Goal: Task Accomplishment & Management: Complete application form

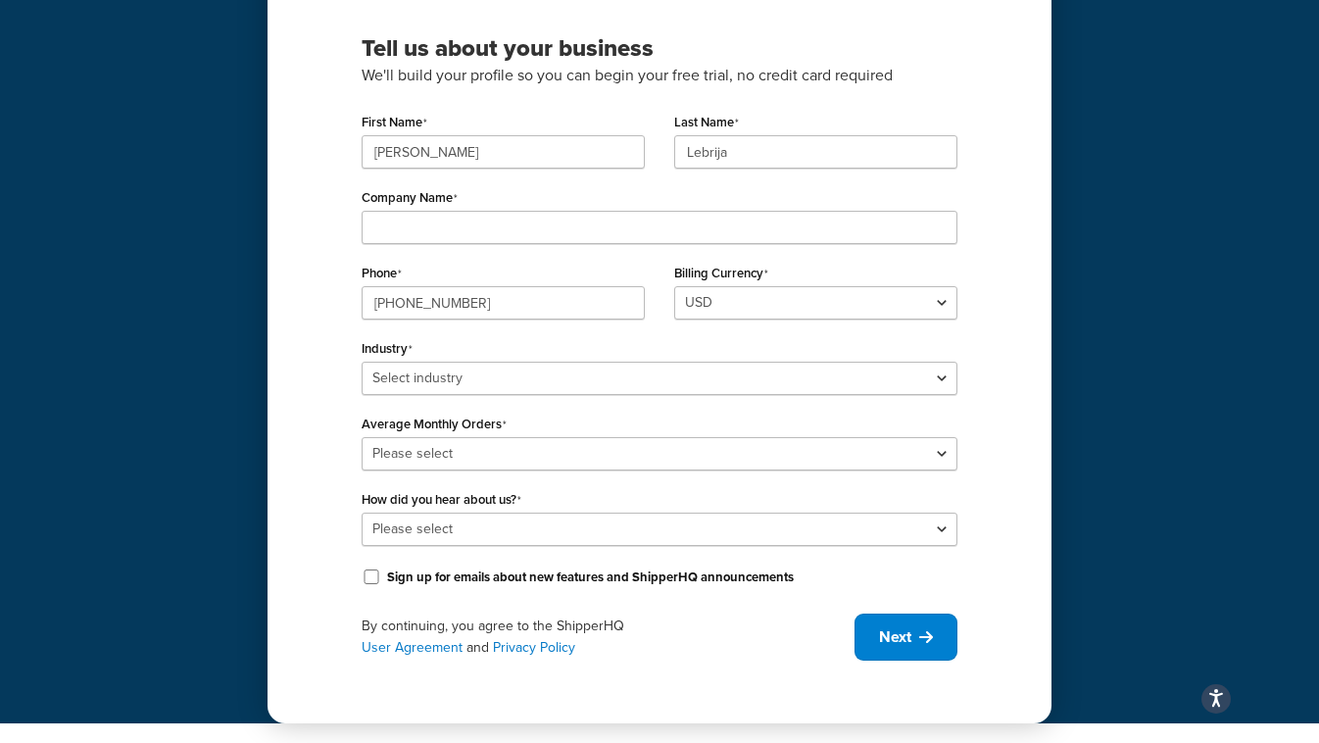
scroll to position [184, 0]
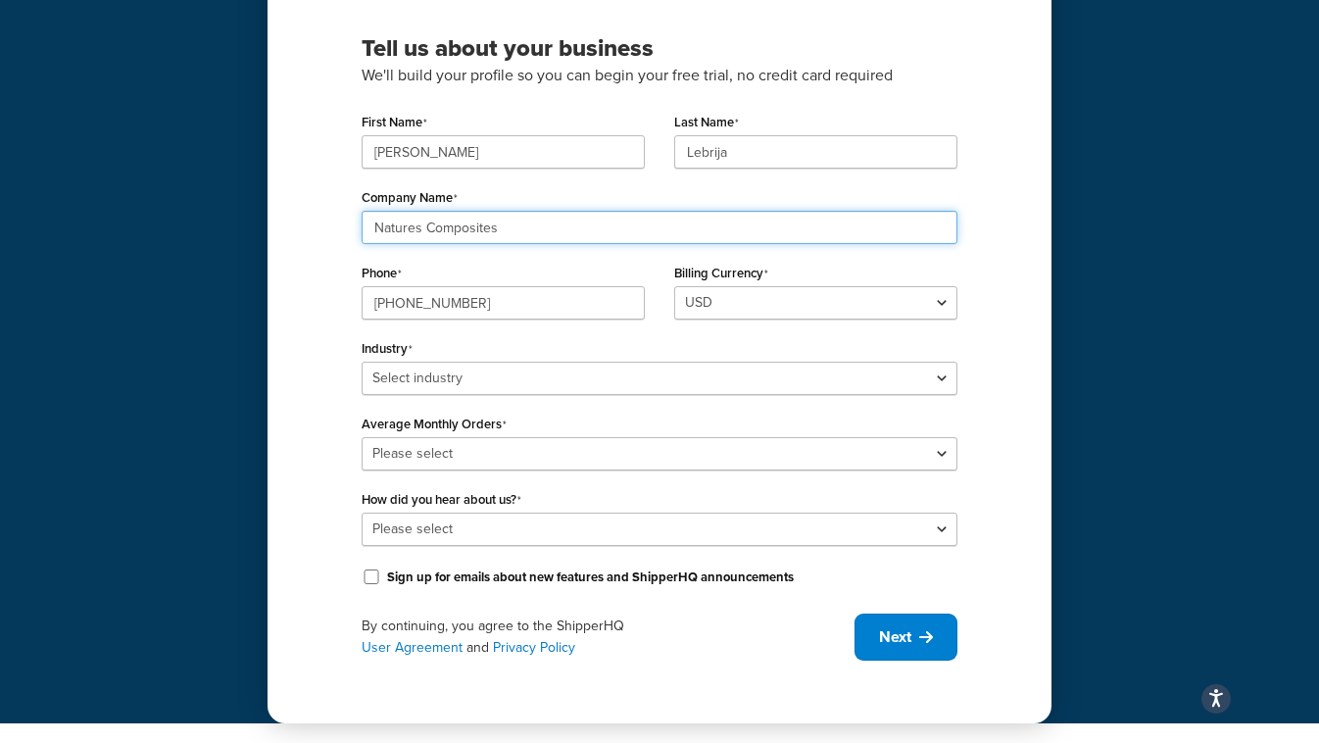
type input "Natures Composites"
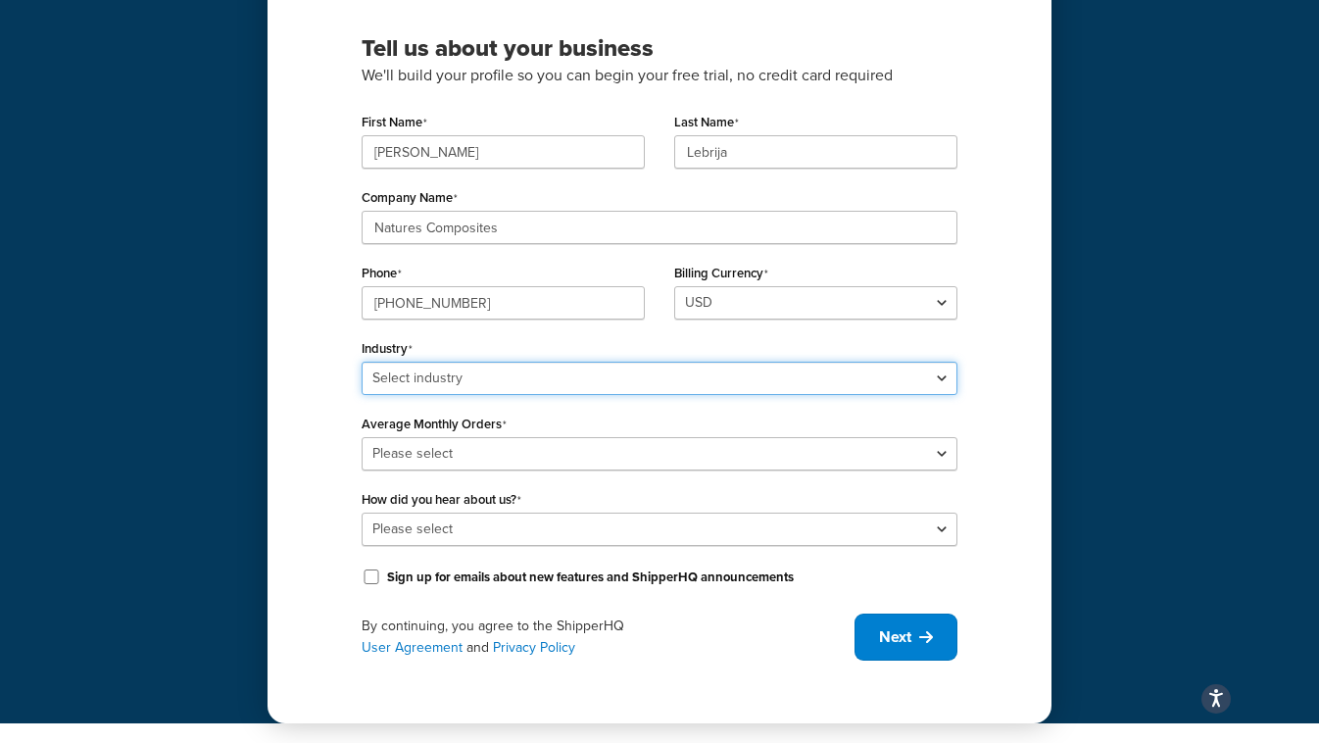
select select "11"
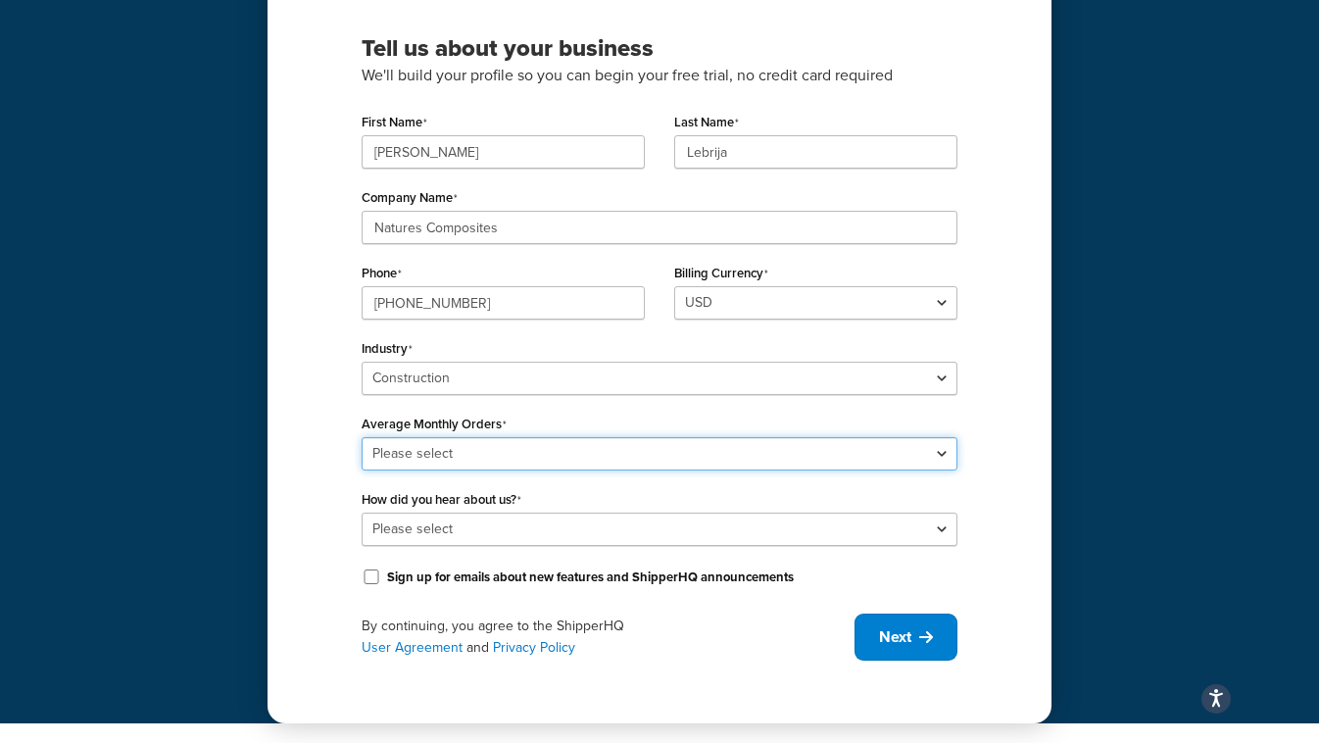
select select "1"
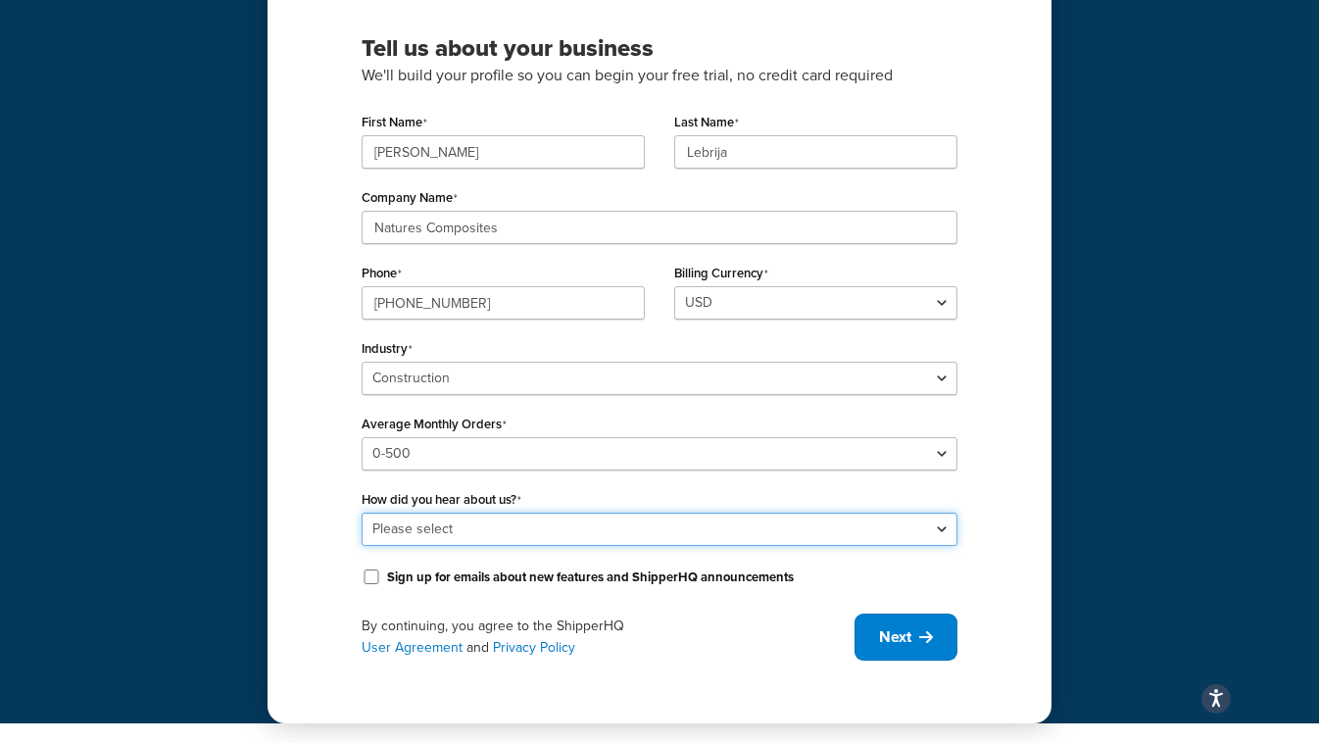
select select "1"
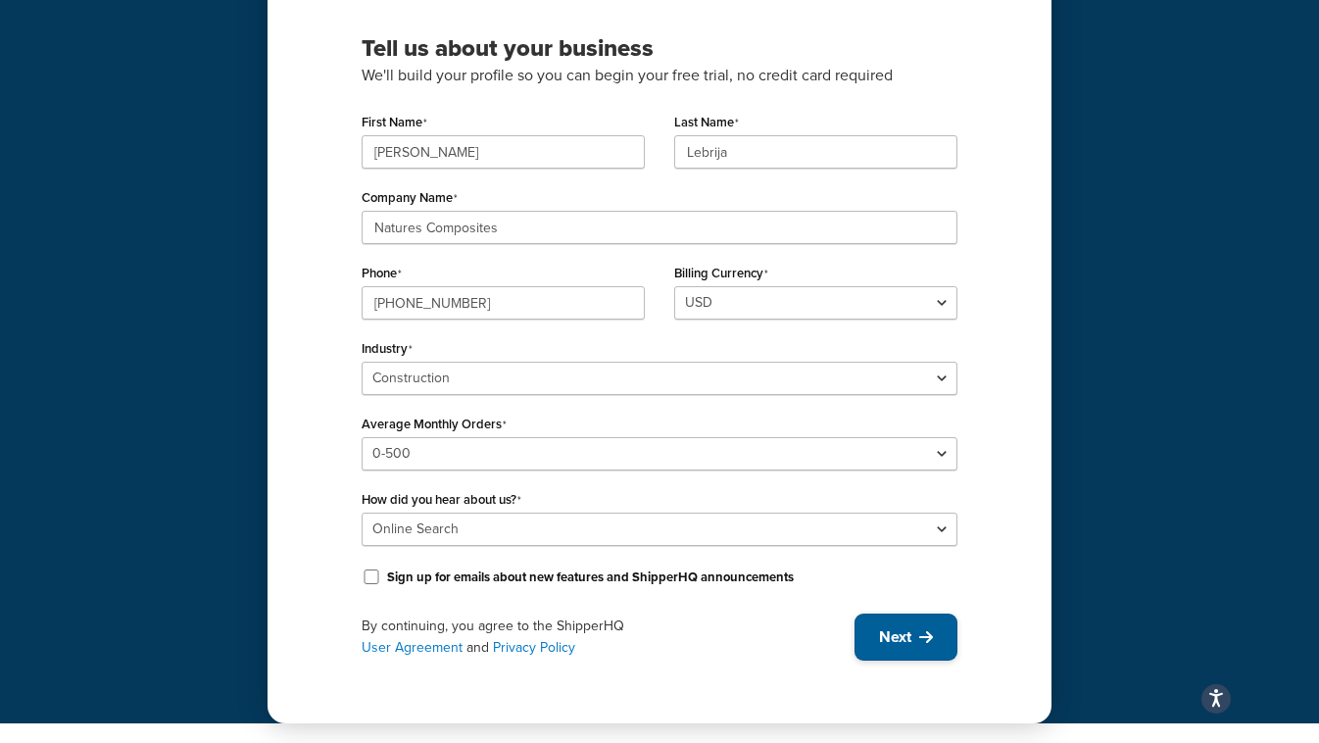
click at [899, 629] on span "Next" at bounding box center [895, 637] width 32 height 22
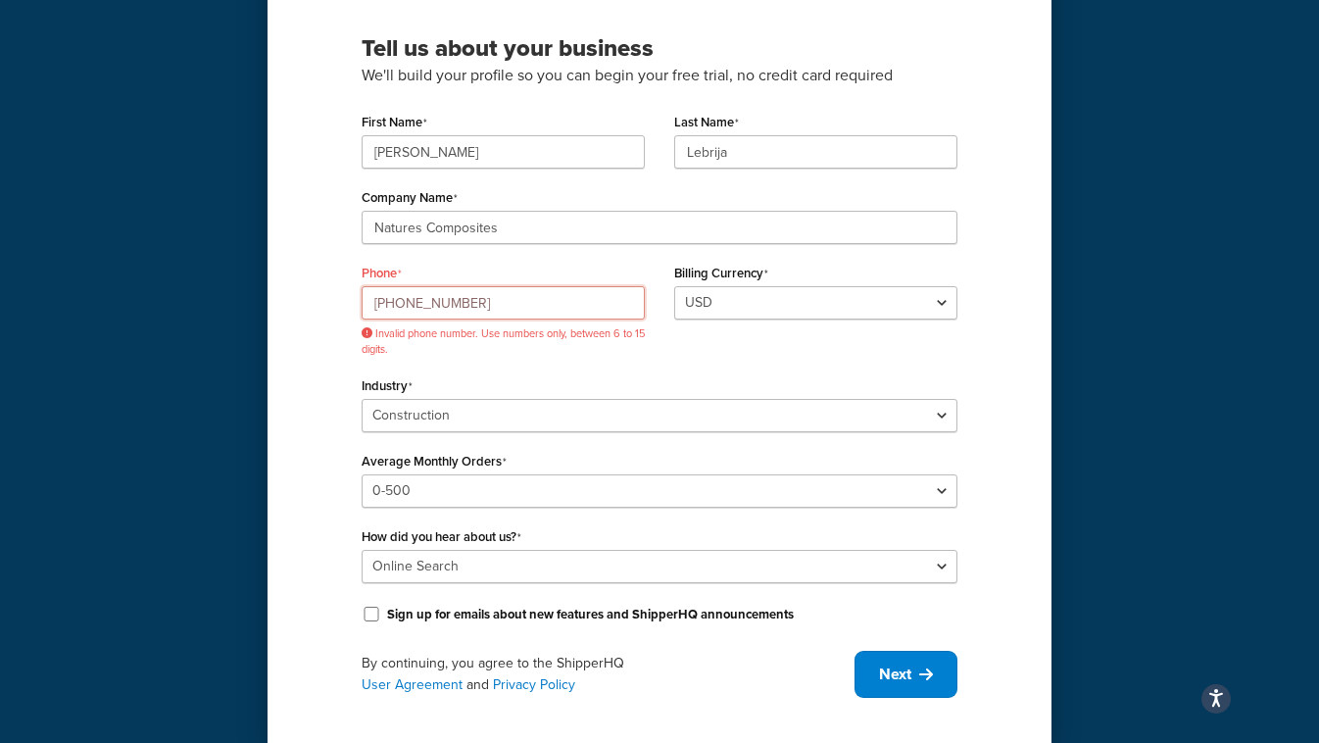
drag, startPoint x: 542, startPoint y: 295, endPoint x: 345, endPoint y: 268, distance: 198.9
click at [390, 274] on div "Phone (877) 810-4029 Invalid phone number. Use numbers only, between 6 to 15 di…" at bounding box center [503, 308] width 283 height 98
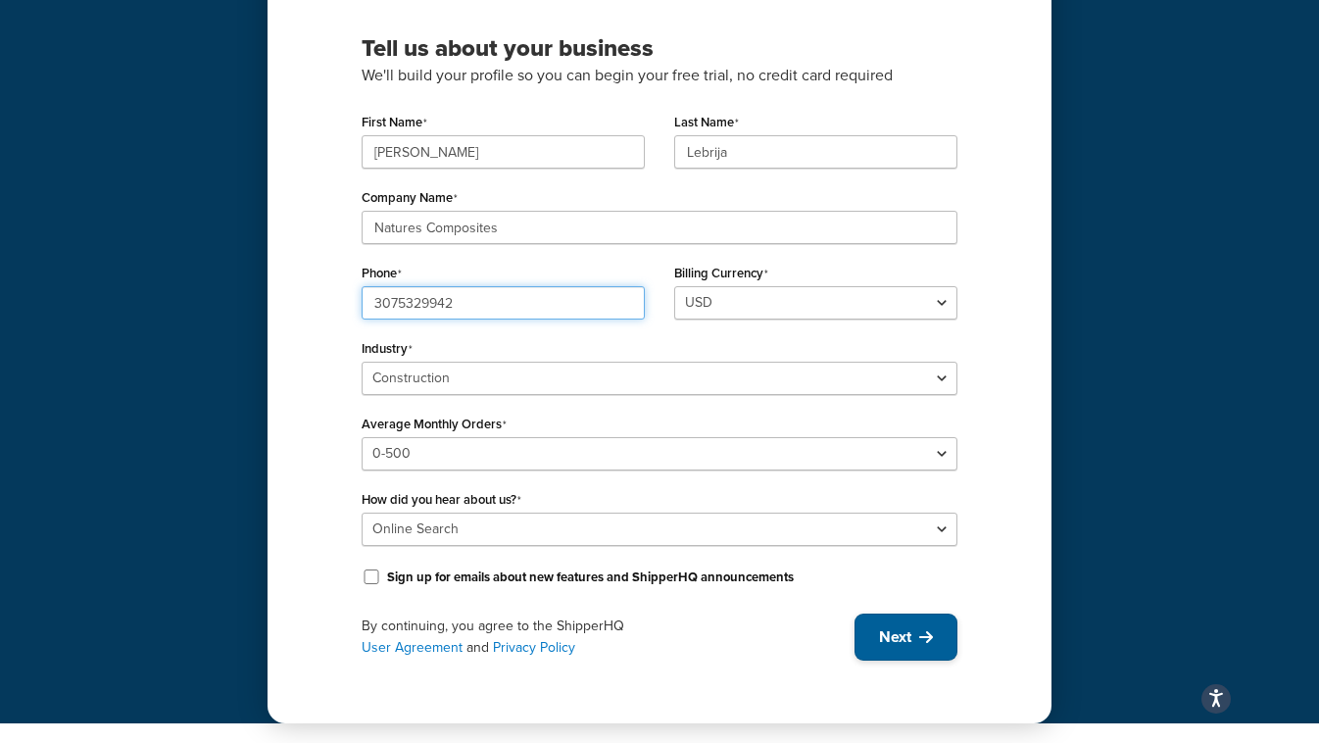
type input "3075329942"
click at [909, 653] on button "Next" at bounding box center [906, 637] width 103 height 47
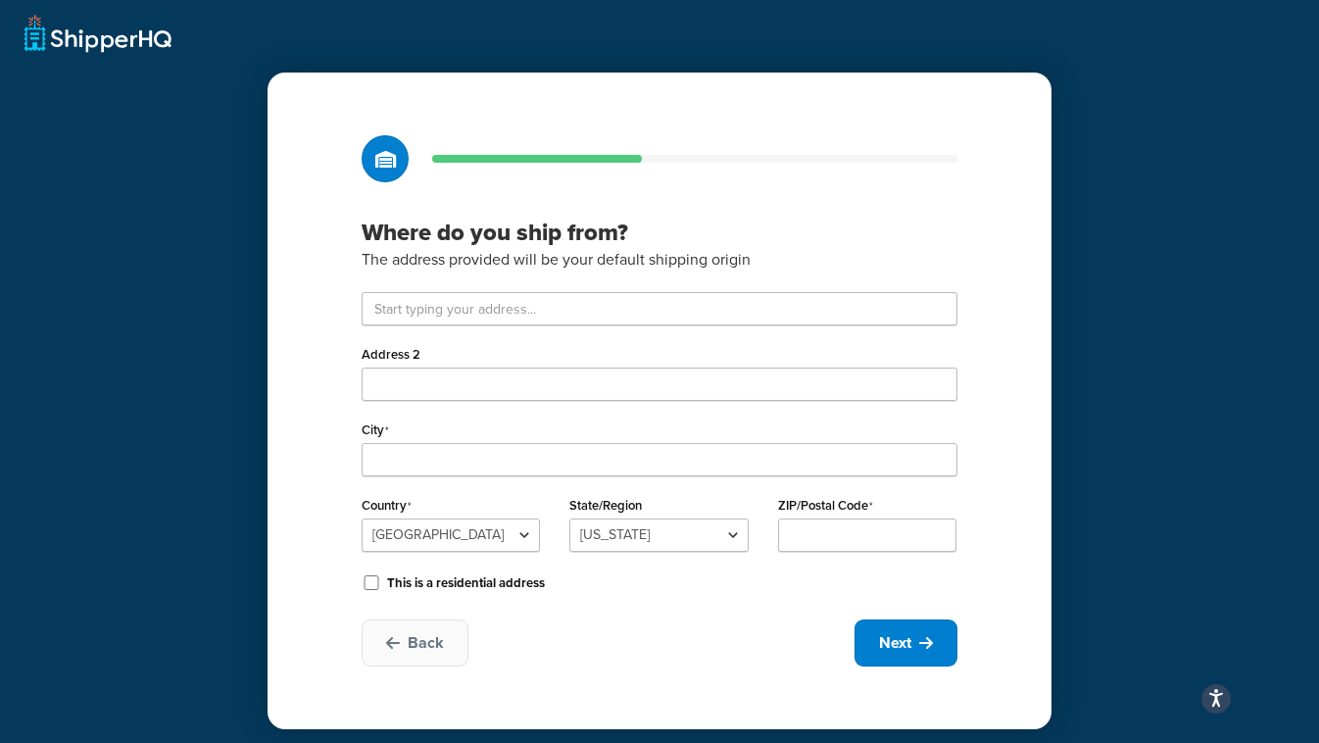
scroll to position [6, 0]
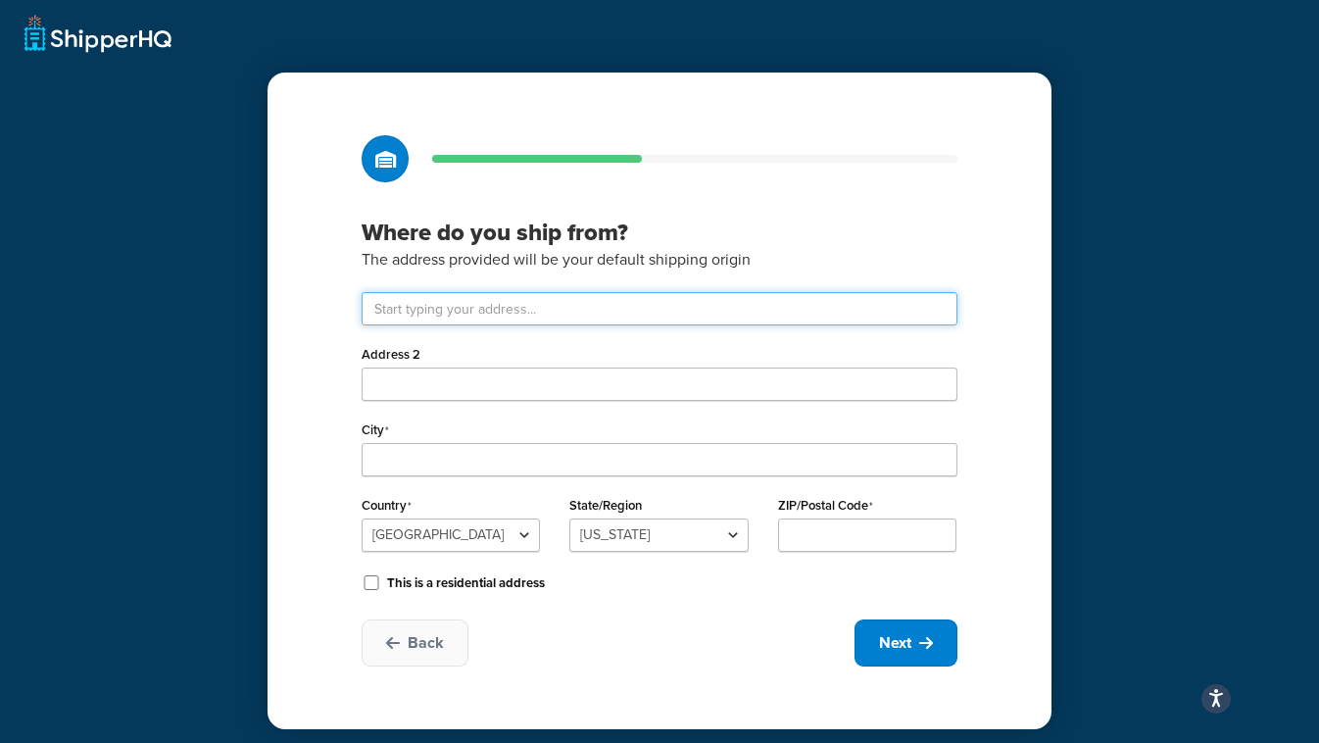
paste input "1302 Industrial Park Ave, Torrington, WY 82240"
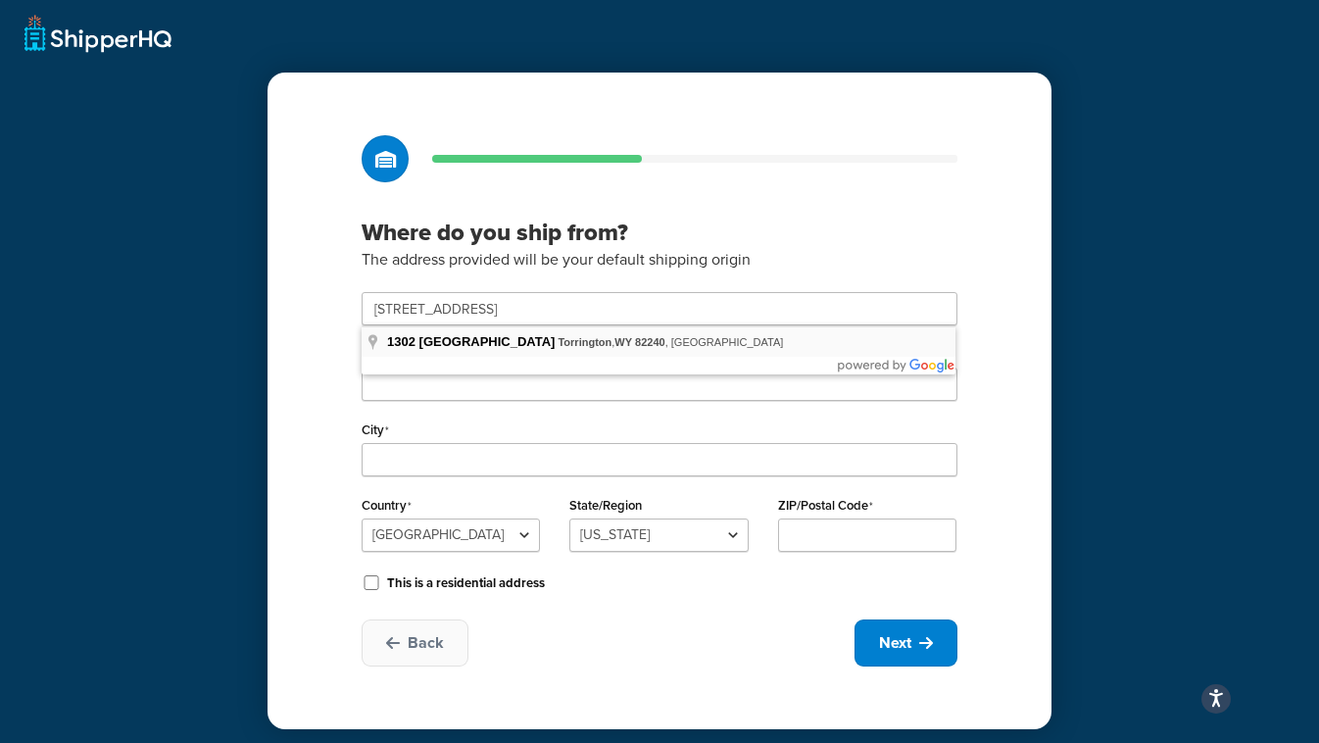
type input "1302 Industrial Park Ave"
type input "Torrington"
select select "50"
type input "82240"
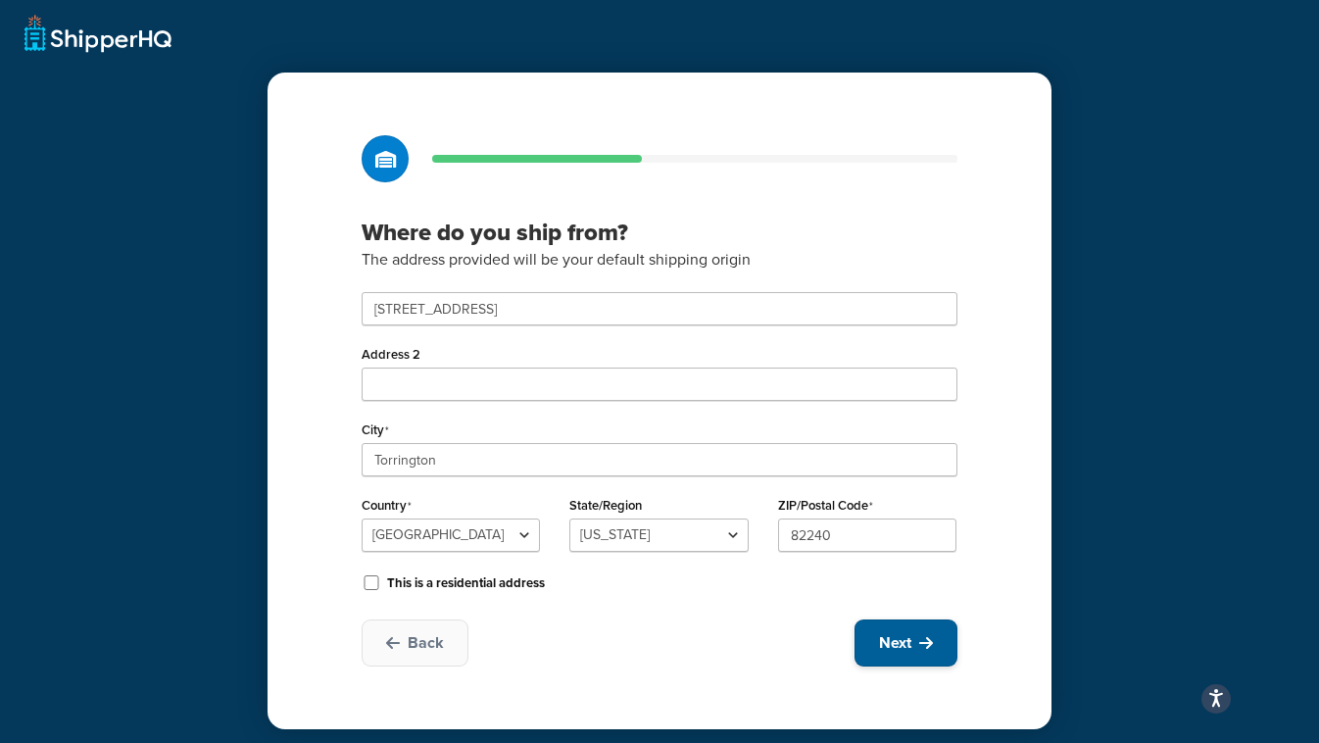
click at [867, 653] on button "Next" at bounding box center [906, 643] width 103 height 47
select select "1"
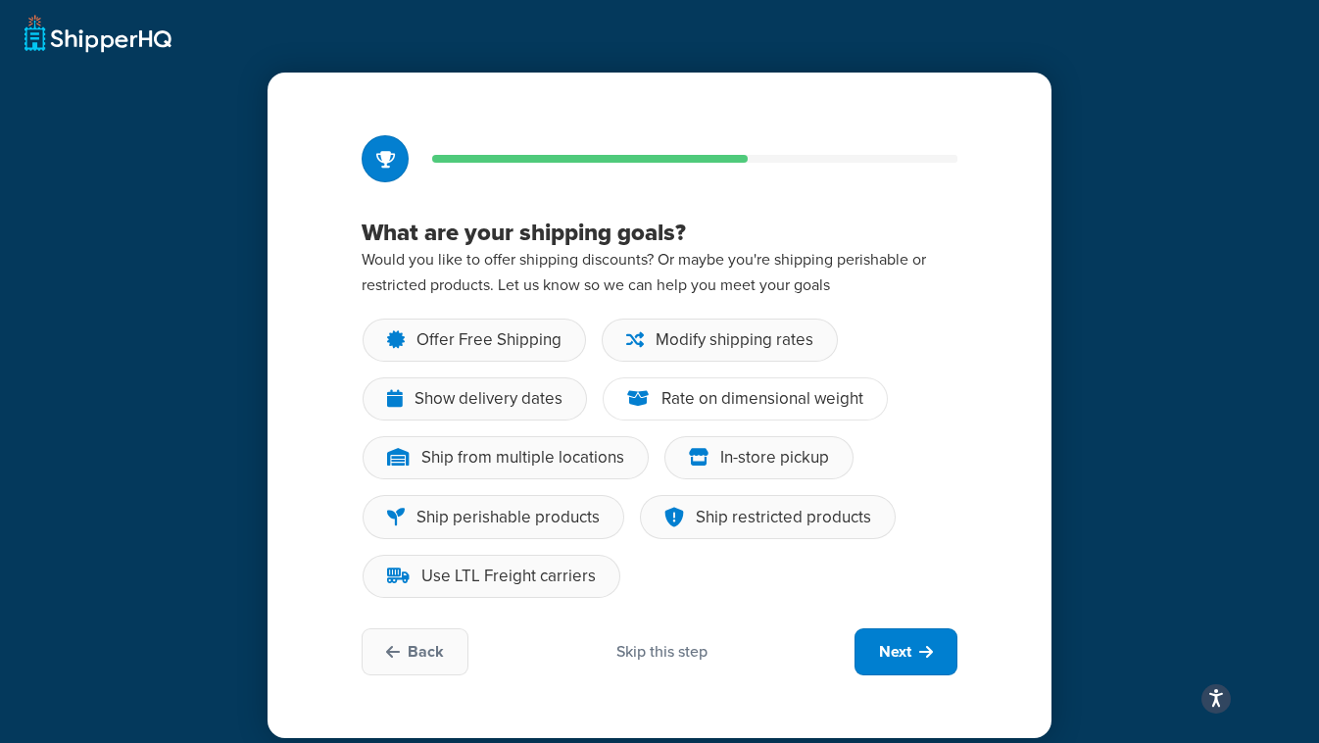
click at [740, 389] on div "Rate on dimensional weight" at bounding box center [763, 399] width 202 height 20
click at [0, 0] on input "Rate on dimensional weight" at bounding box center [0, 0] width 0 height 0
click at [532, 557] on div "Use LTL Freight carriers" at bounding box center [492, 576] width 258 height 43
click at [0, 0] on input "Use LTL Freight carriers" at bounding box center [0, 0] width 0 height 0
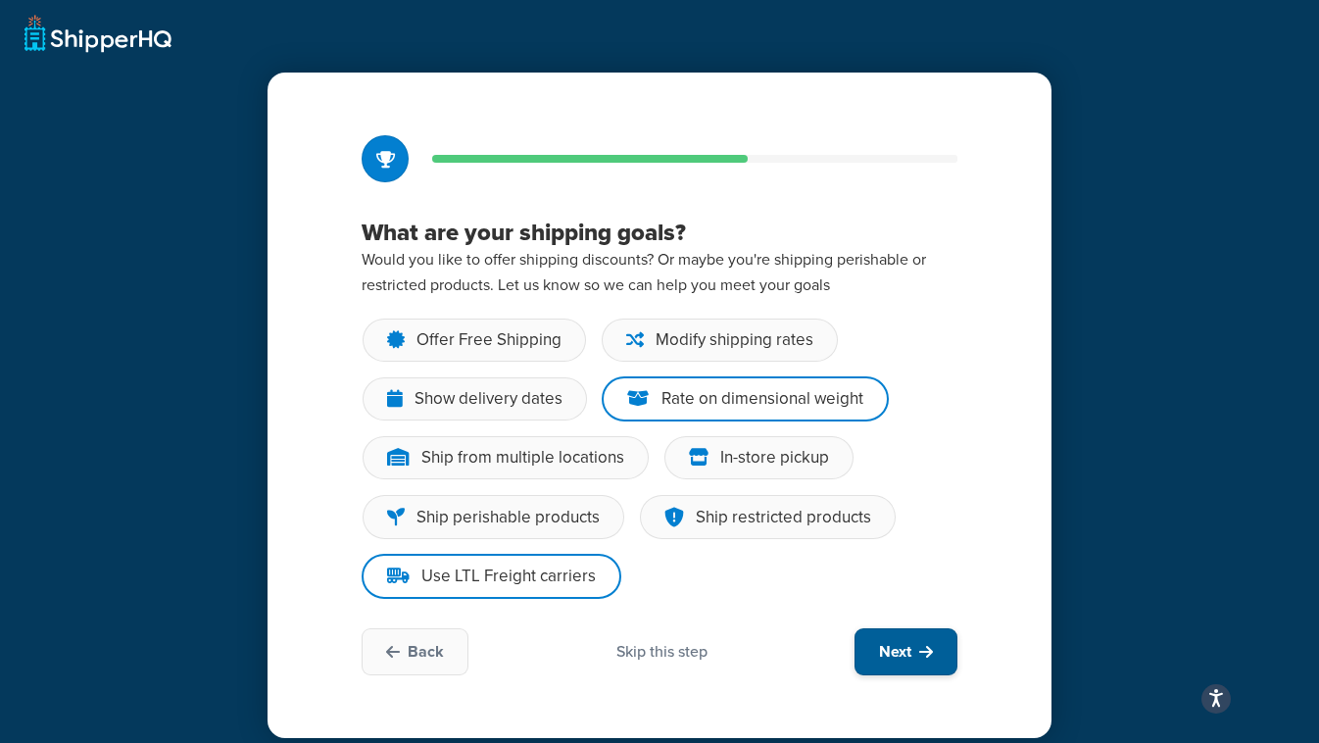
click at [877, 657] on button "Next" at bounding box center [906, 651] width 103 height 47
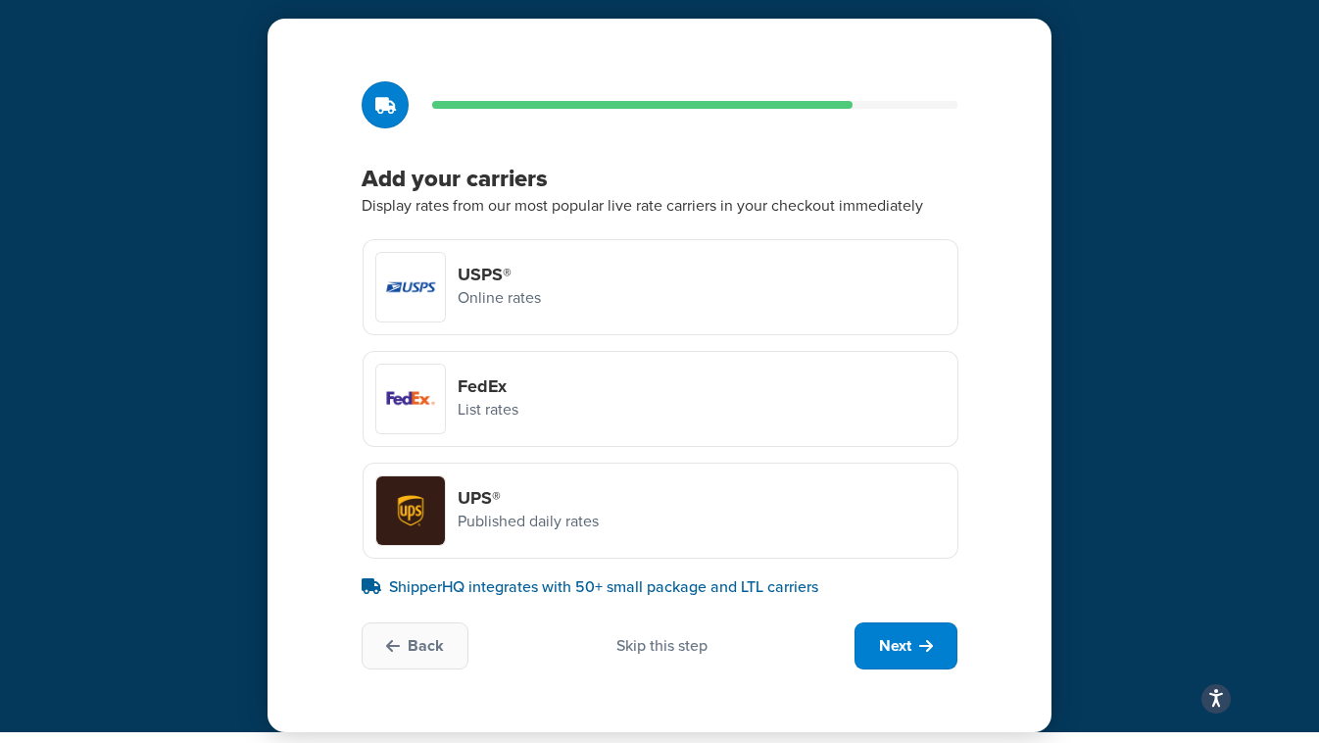
scroll to position [60, 0]
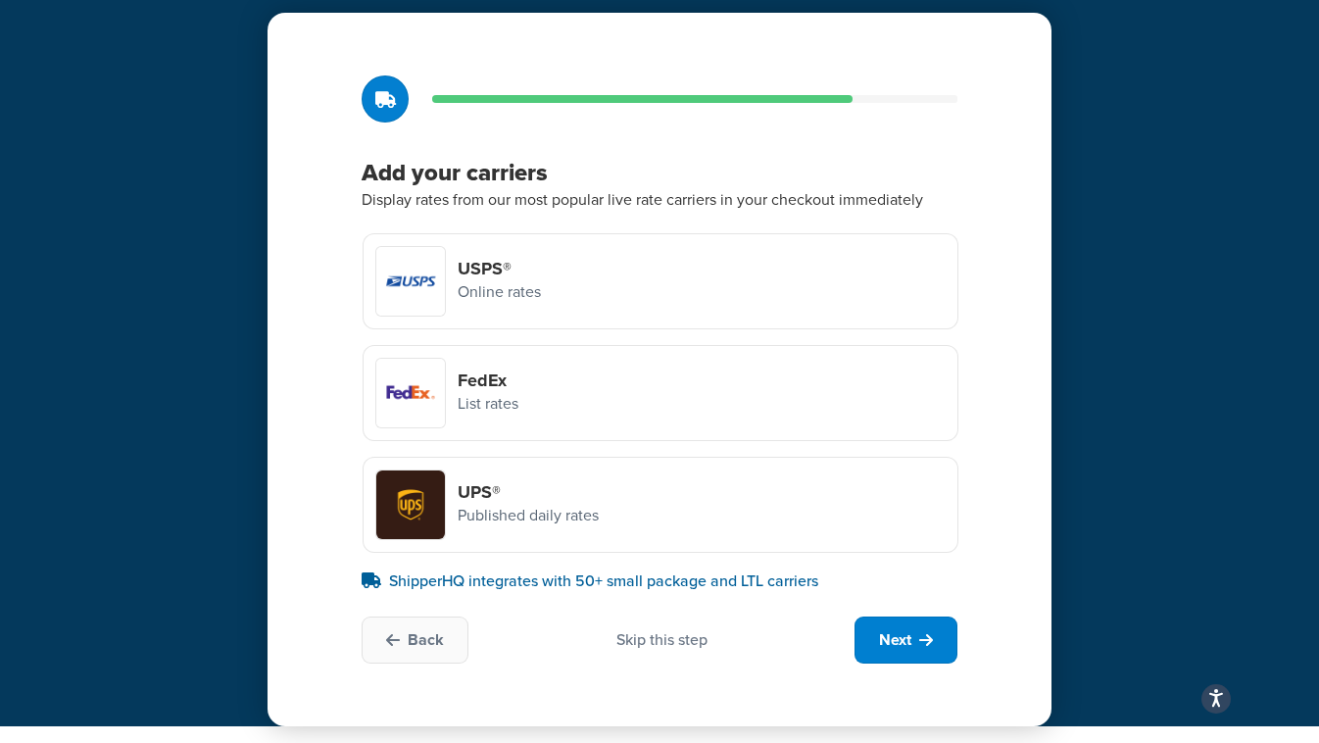
click at [725, 266] on div "USPS® Online rates" at bounding box center [661, 281] width 596 height 96
click at [0, 0] on input "USPS® Online rates" at bounding box center [0, 0] width 0 height 0
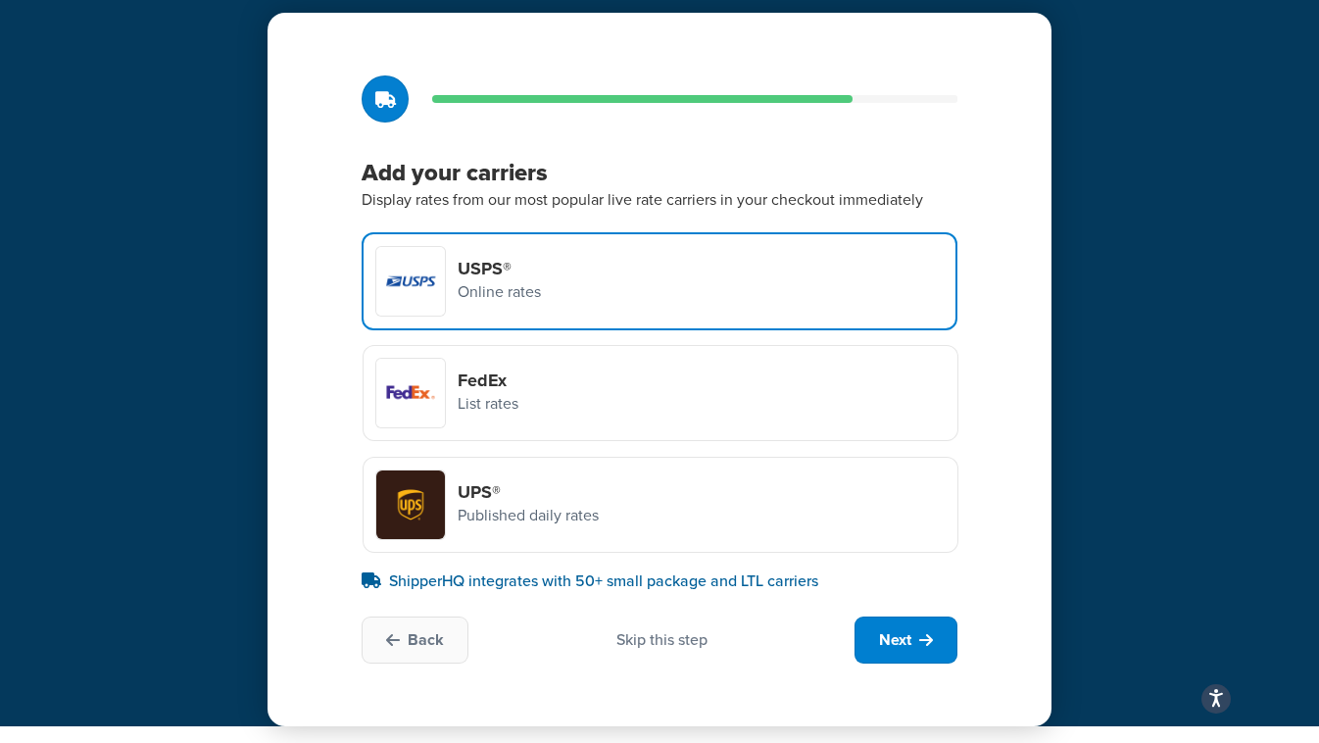
click at [727, 367] on div "FedEx List rates" at bounding box center [661, 393] width 596 height 96
click at [0, 0] on input "FedEx List rates" at bounding box center [0, 0] width 0 height 0
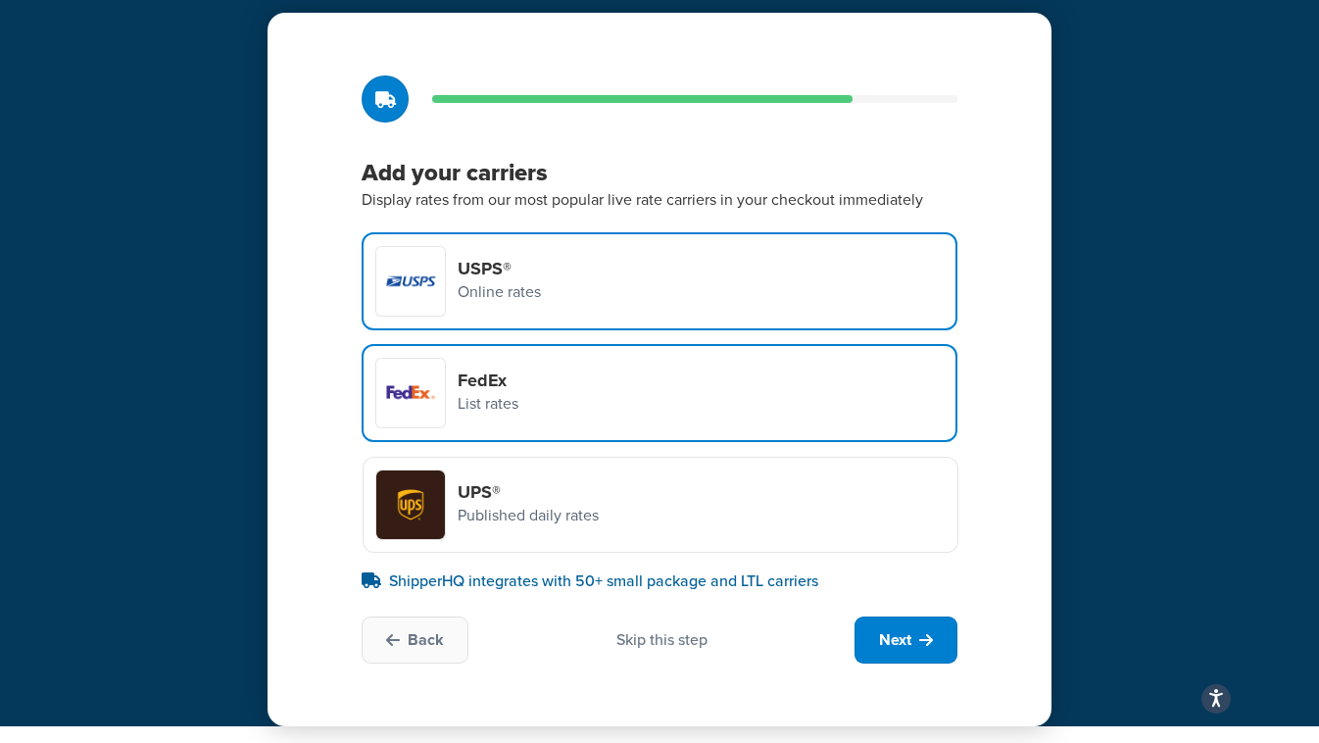
click at [733, 487] on div "UPS® Published daily rates" at bounding box center [661, 505] width 596 height 96
click at [0, 0] on input "UPS® Published daily rates" at bounding box center [0, 0] width 0 height 0
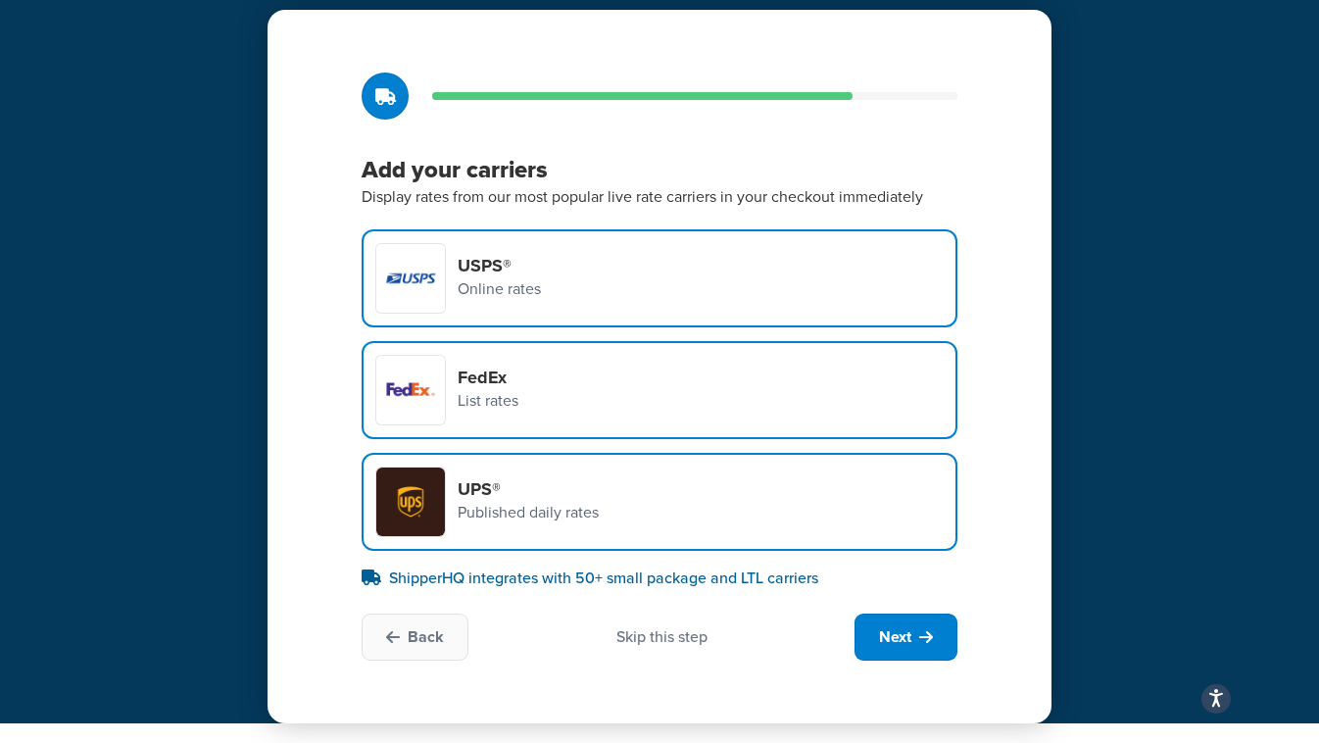
scroll to position [63, 0]
click at [502, 273] on h4 "USPS®" at bounding box center [499, 266] width 83 height 22
click at [0, 0] on input "USPS® Online rates" at bounding box center [0, 0] width 0 height 0
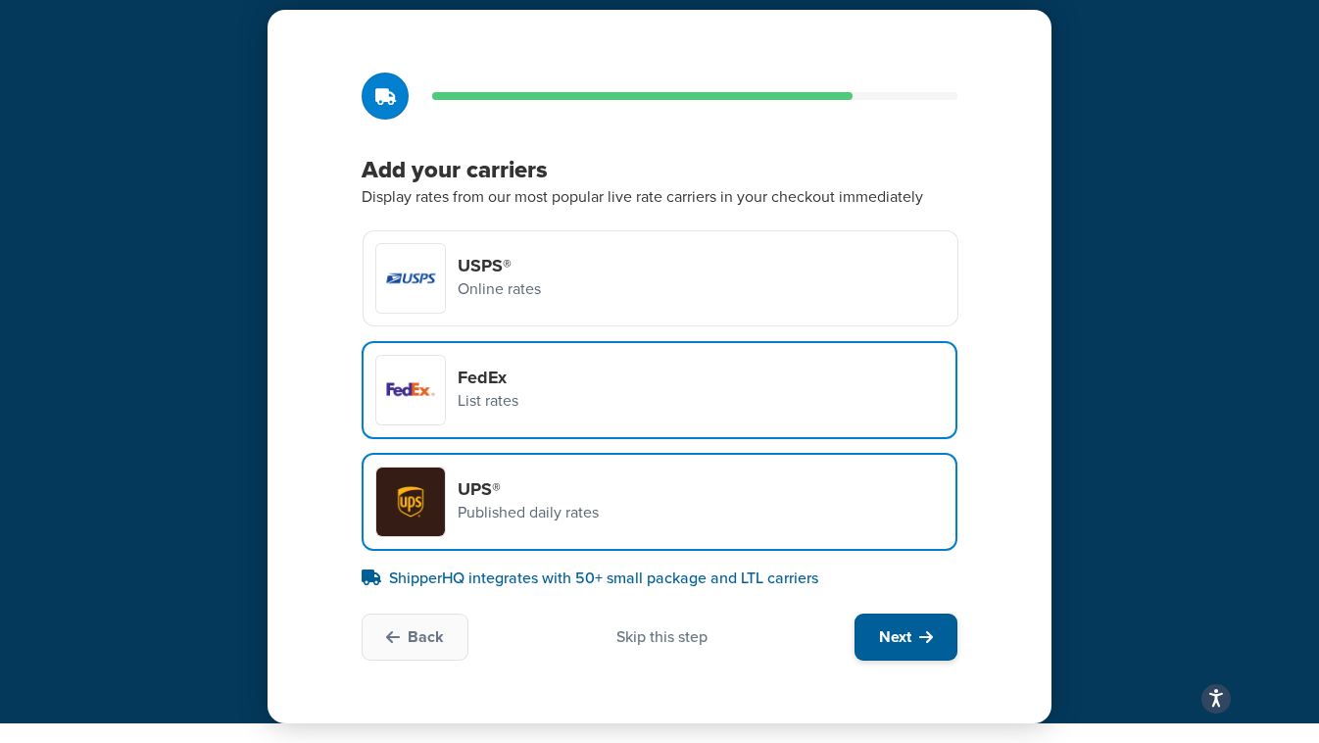
click at [904, 642] on span "Next" at bounding box center [895, 637] width 32 height 22
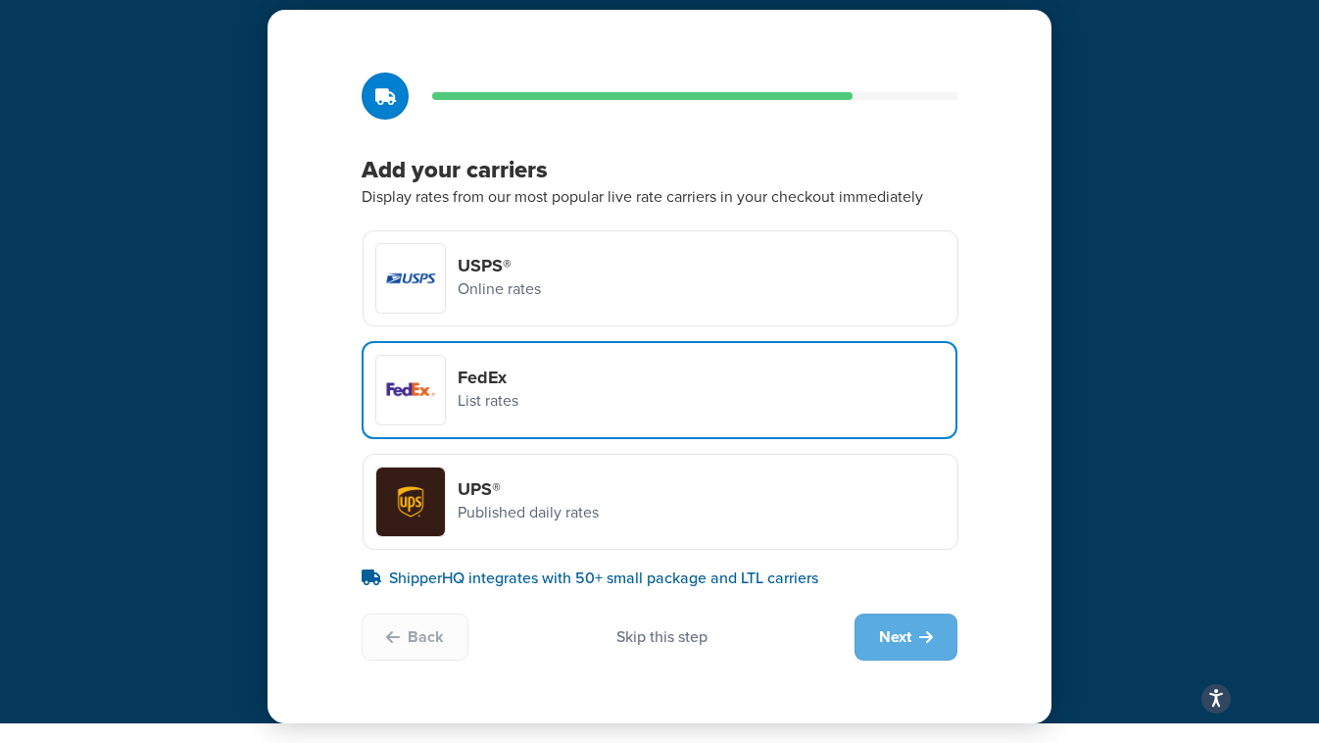
scroll to position [0, 0]
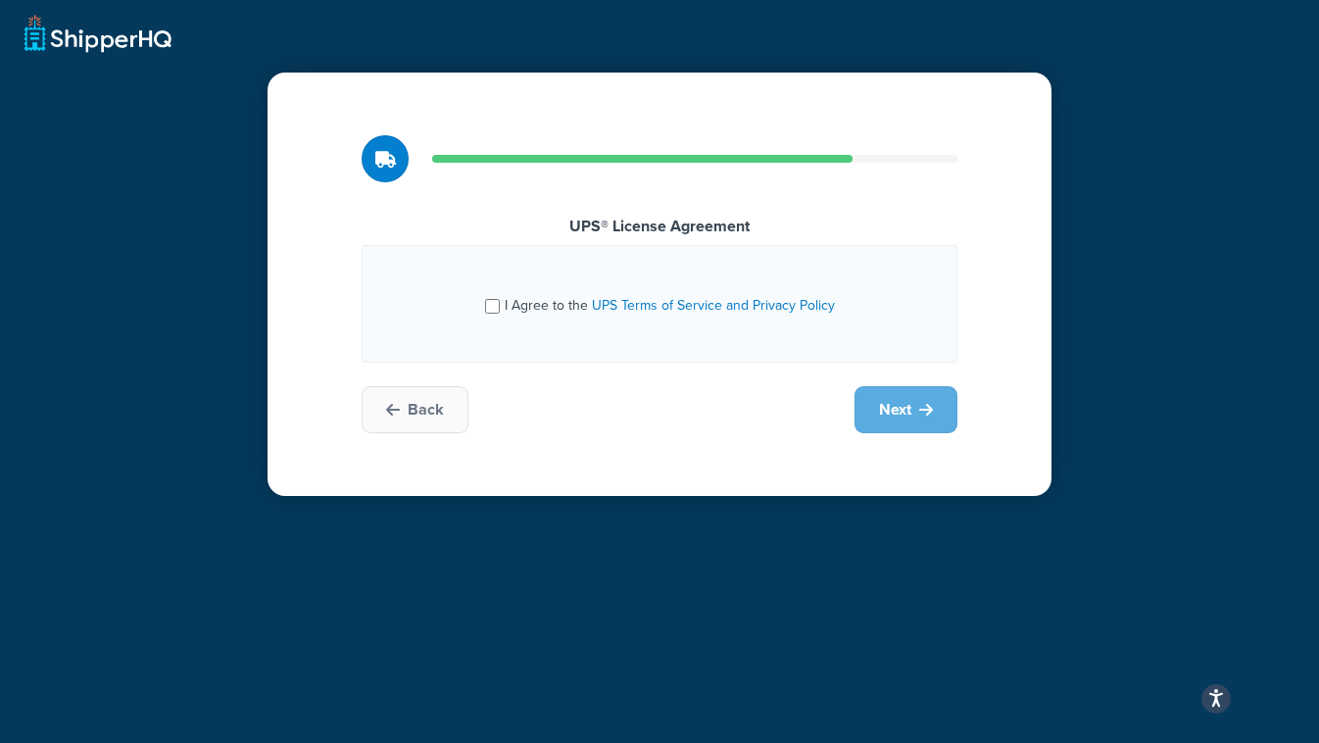
click at [487, 303] on input "I Agree to the UPS Terms of Service and Privacy Policy" at bounding box center [492, 306] width 15 height 15
checkbox input "true"
click at [917, 417] on button "Next" at bounding box center [906, 409] width 103 height 47
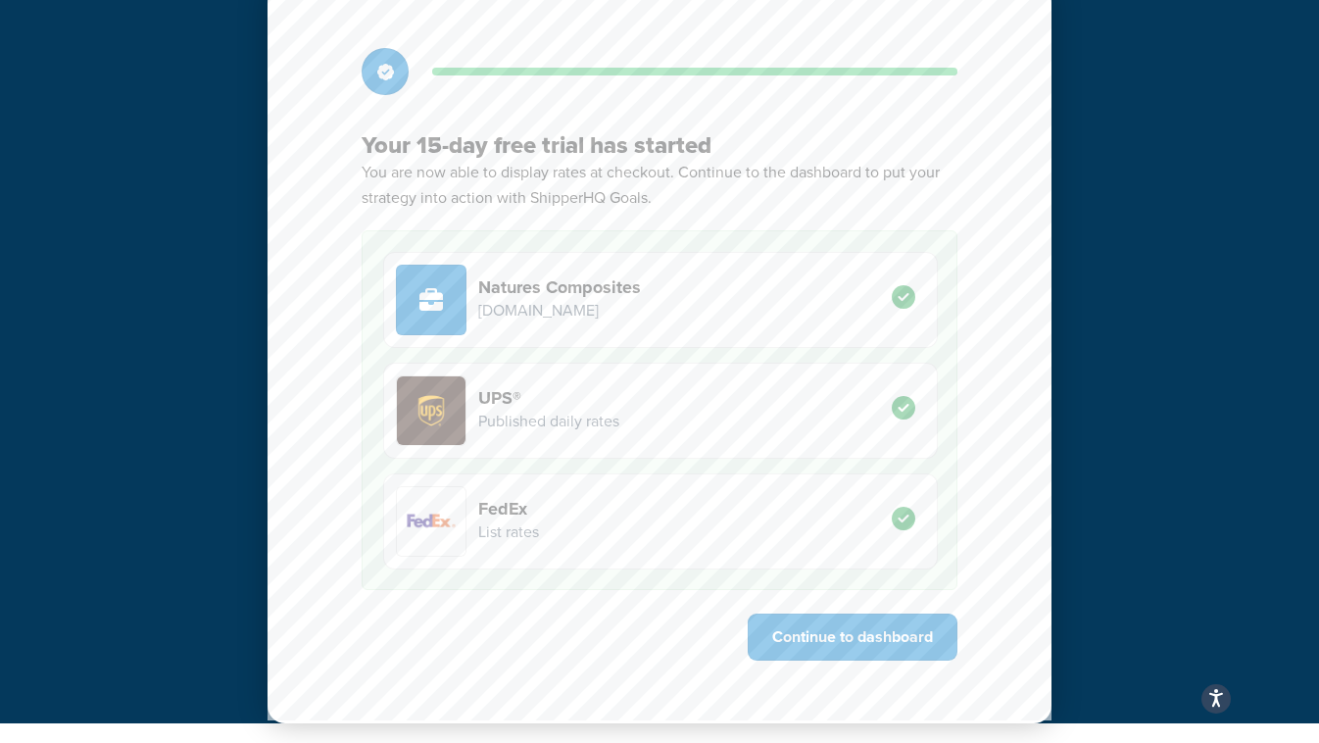
scroll to position [87, 0]
click at [834, 636] on button "Continue to dashboard" at bounding box center [853, 637] width 210 height 47
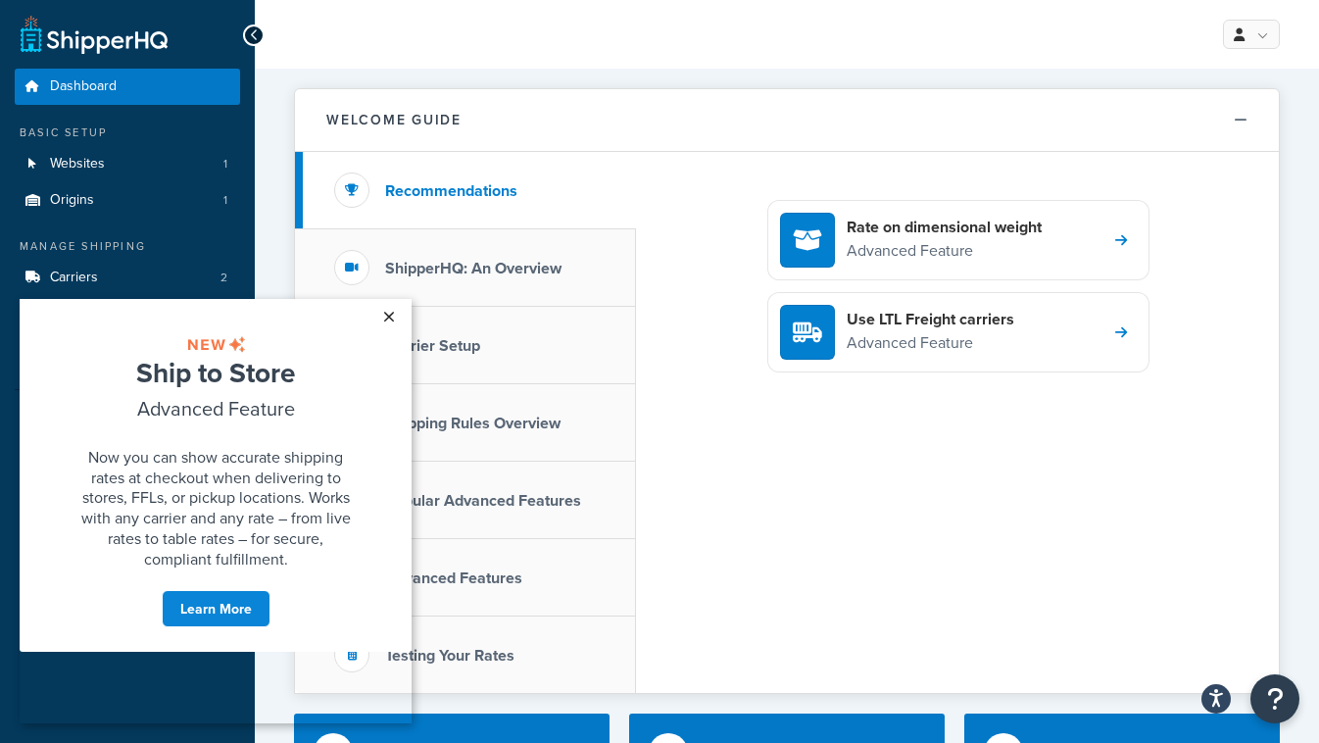
click at [389, 314] on link "×" at bounding box center [389, 316] width 34 height 35
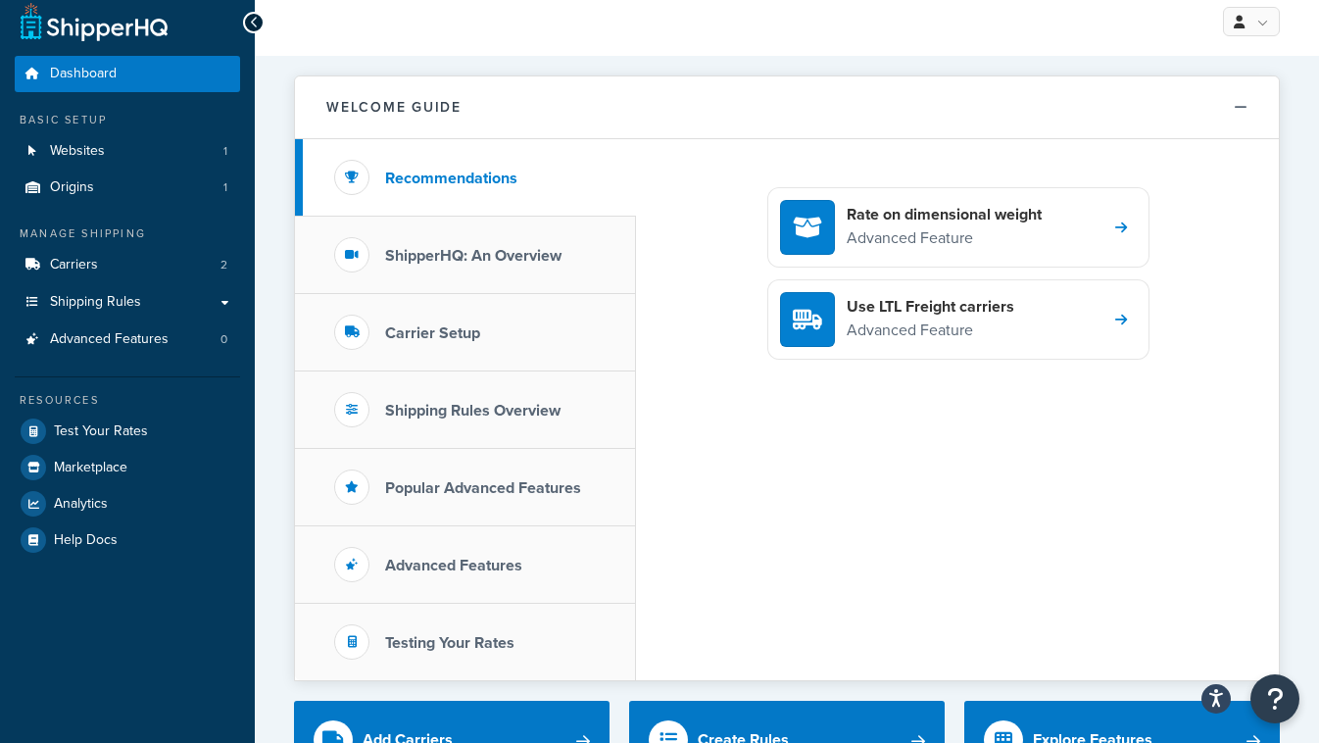
scroll to position [23, 0]
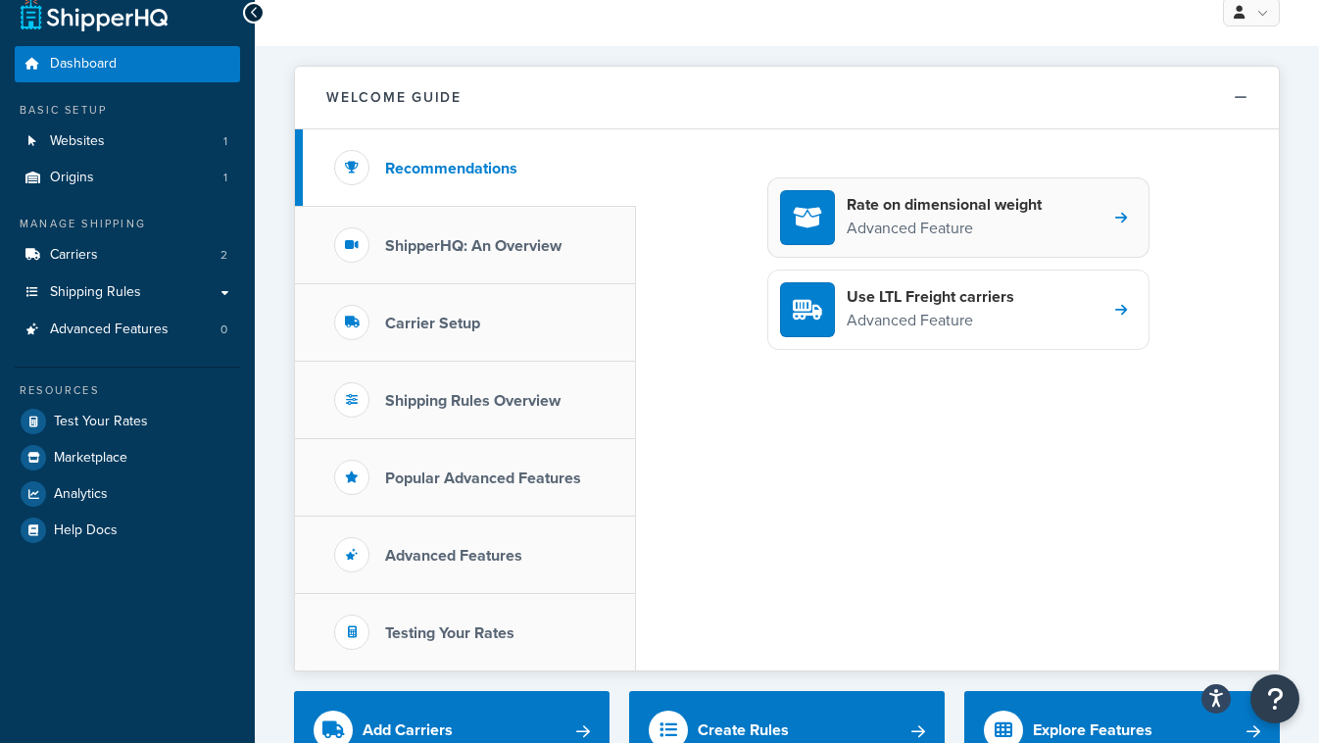
click at [878, 199] on h4 "Rate on dimensional weight" at bounding box center [944, 205] width 195 height 22
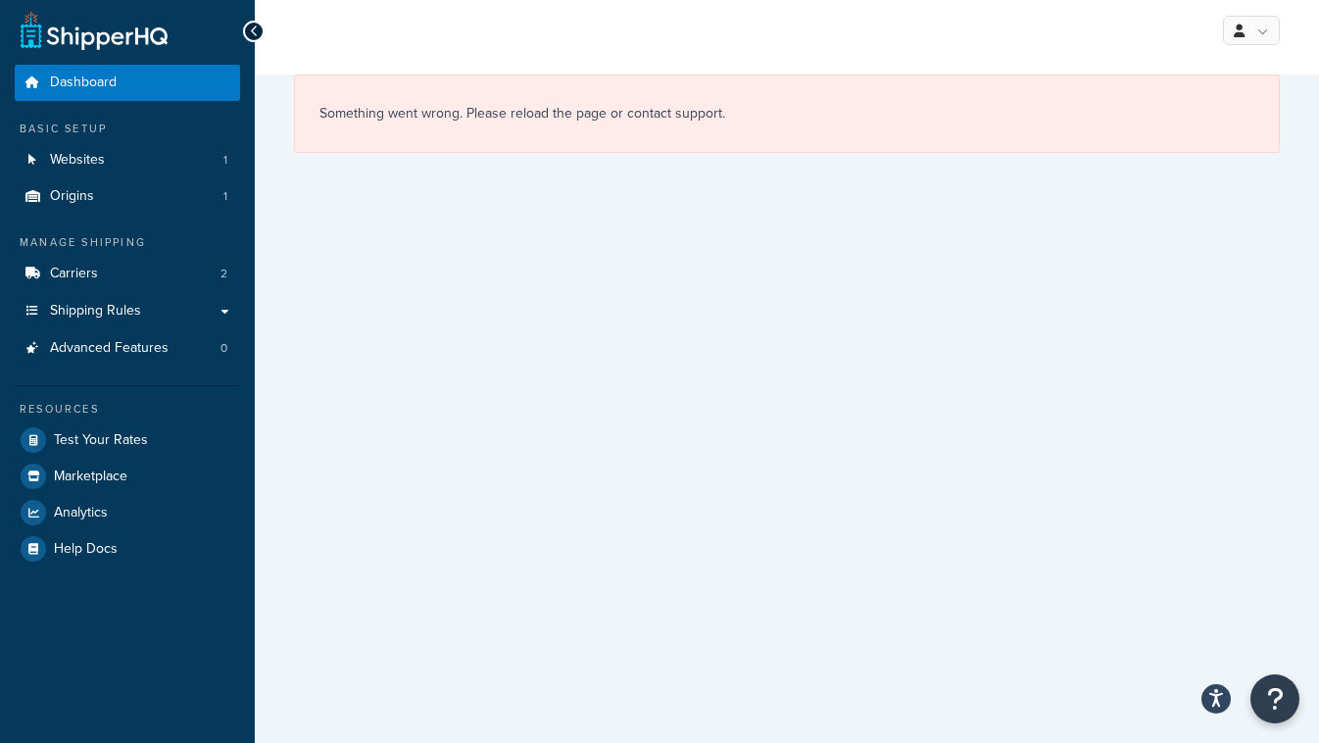
scroll to position [4, 0]
click at [259, 32] on div at bounding box center [254, 32] width 22 height 22
click at [248, 30] on div at bounding box center [254, 32] width 22 height 22
click at [107, 93] on link "Dashboard" at bounding box center [127, 83] width 225 height 36
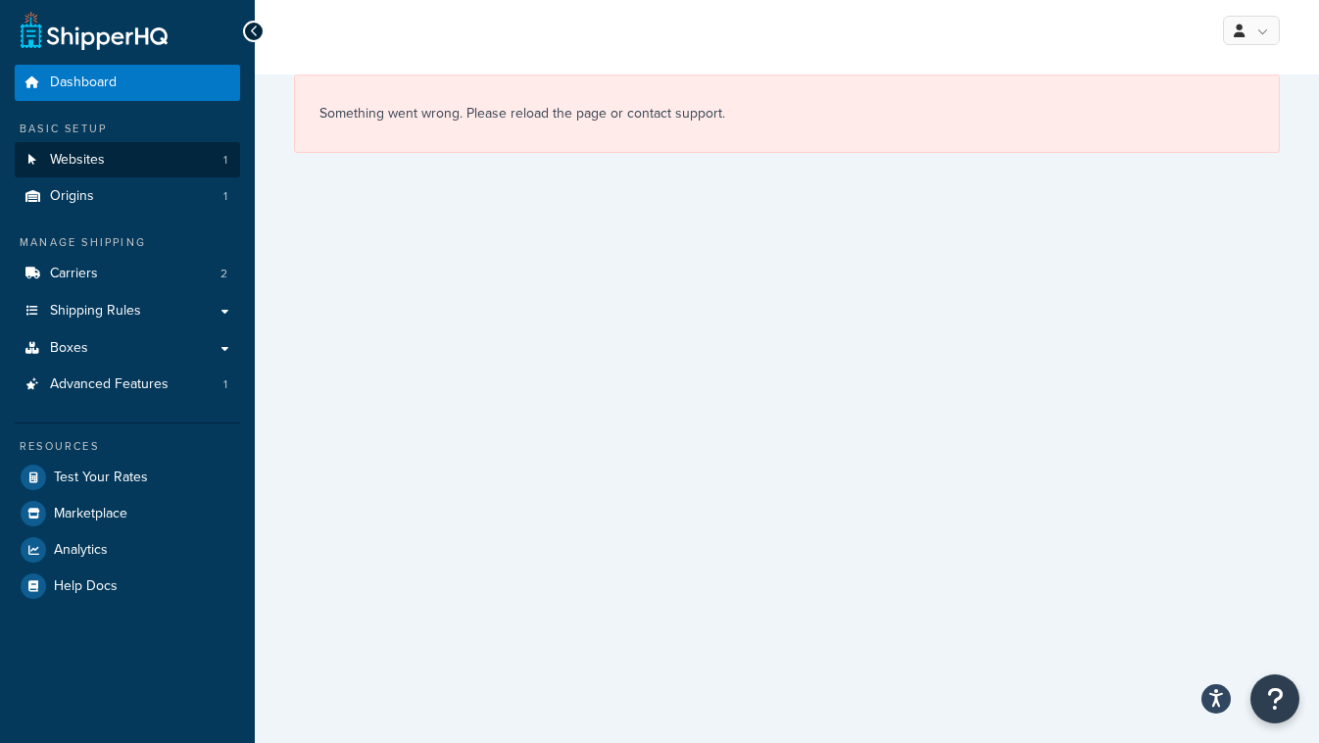
click at [56, 155] on span "Websites" at bounding box center [77, 160] width 55 height 17
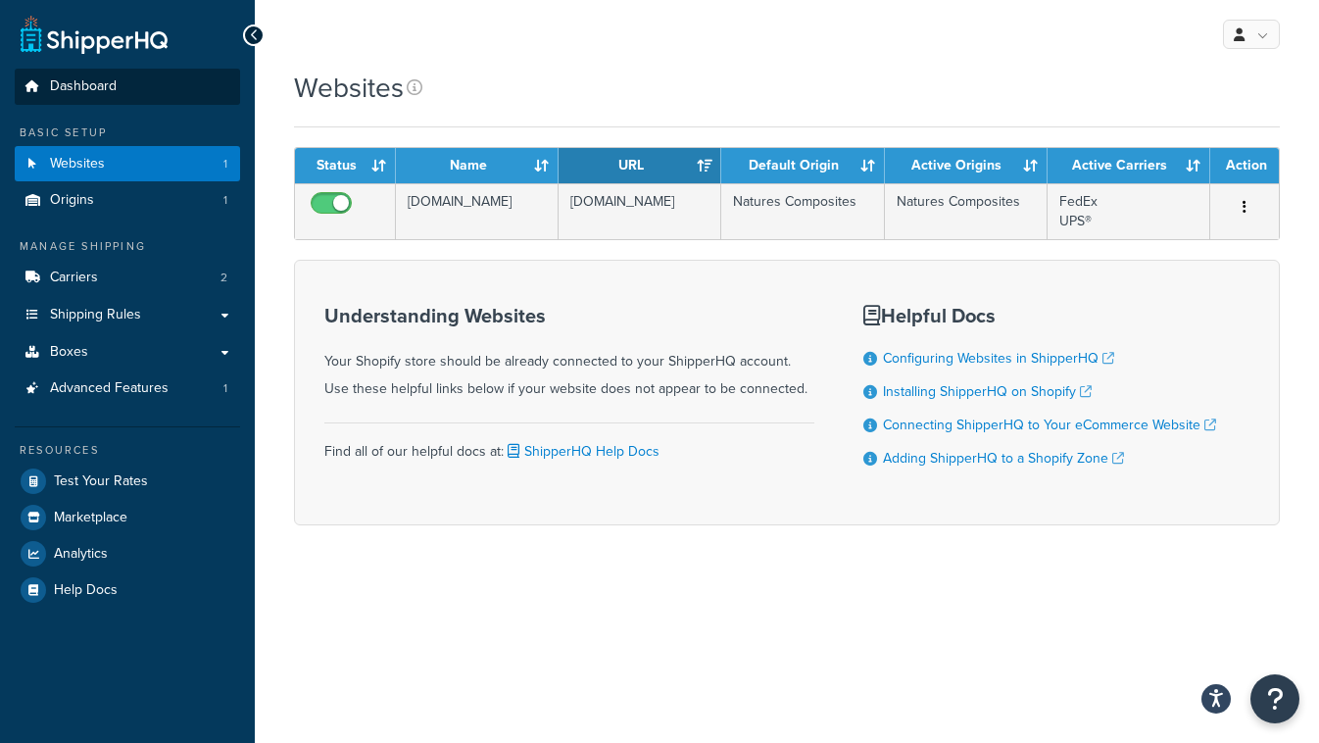
click at [67, 78] on span "Dashboard" at bounding box center [83, 86] width 67 height 17
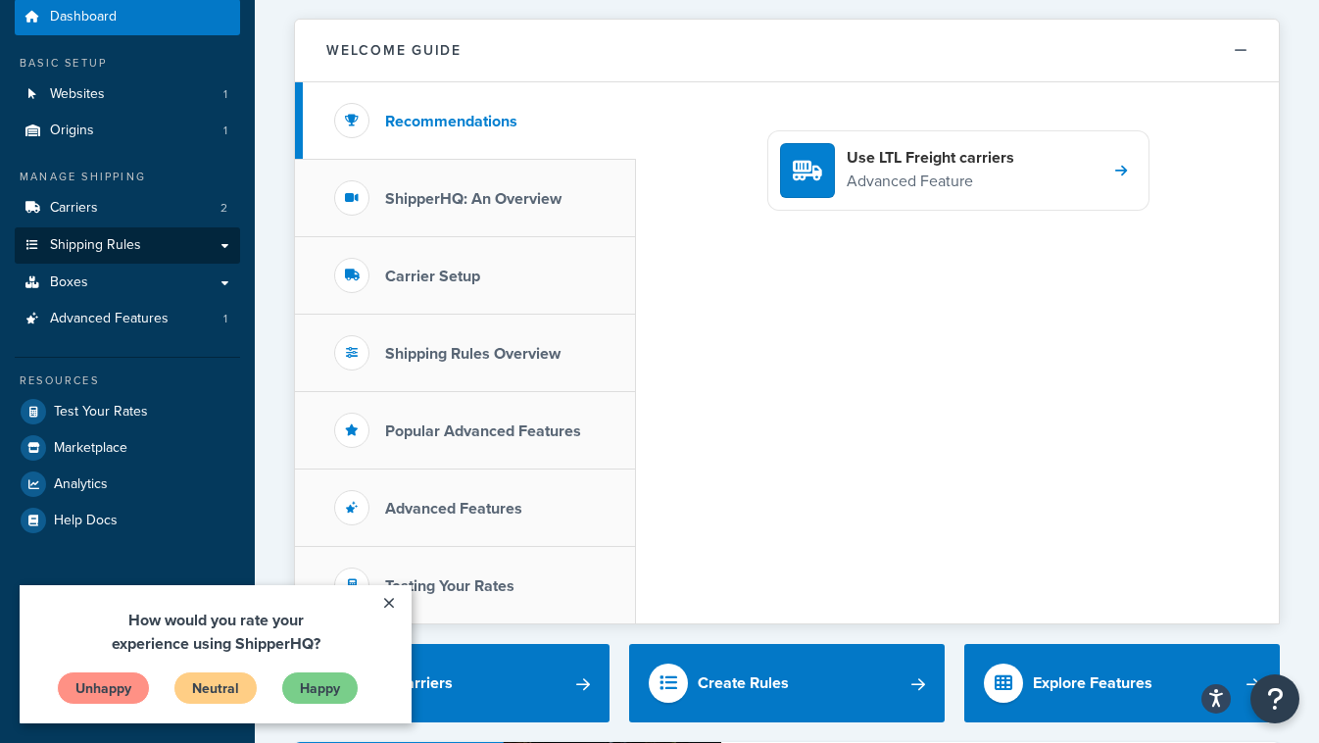
click at [95, 229] on link "Shipping Rules" at bounding box center [127, 245] width 225 height 36
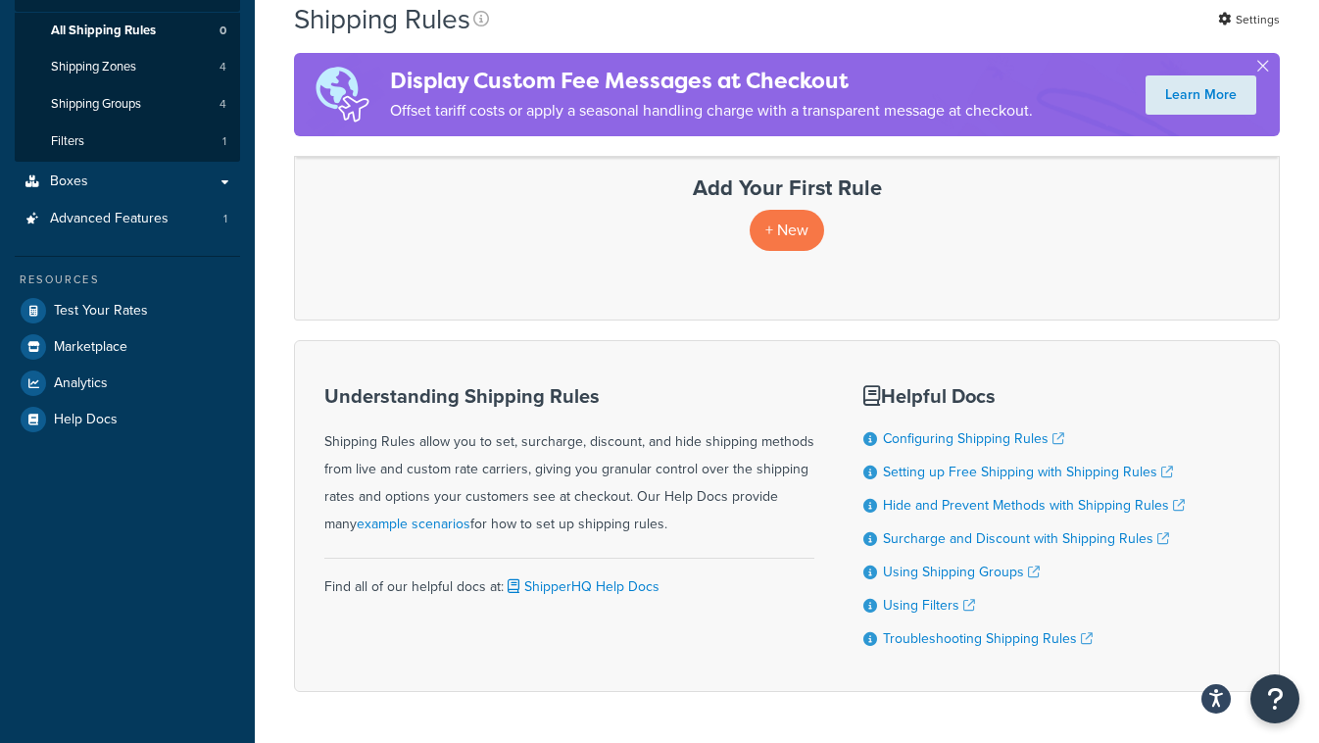
scroll to position [324, 0]
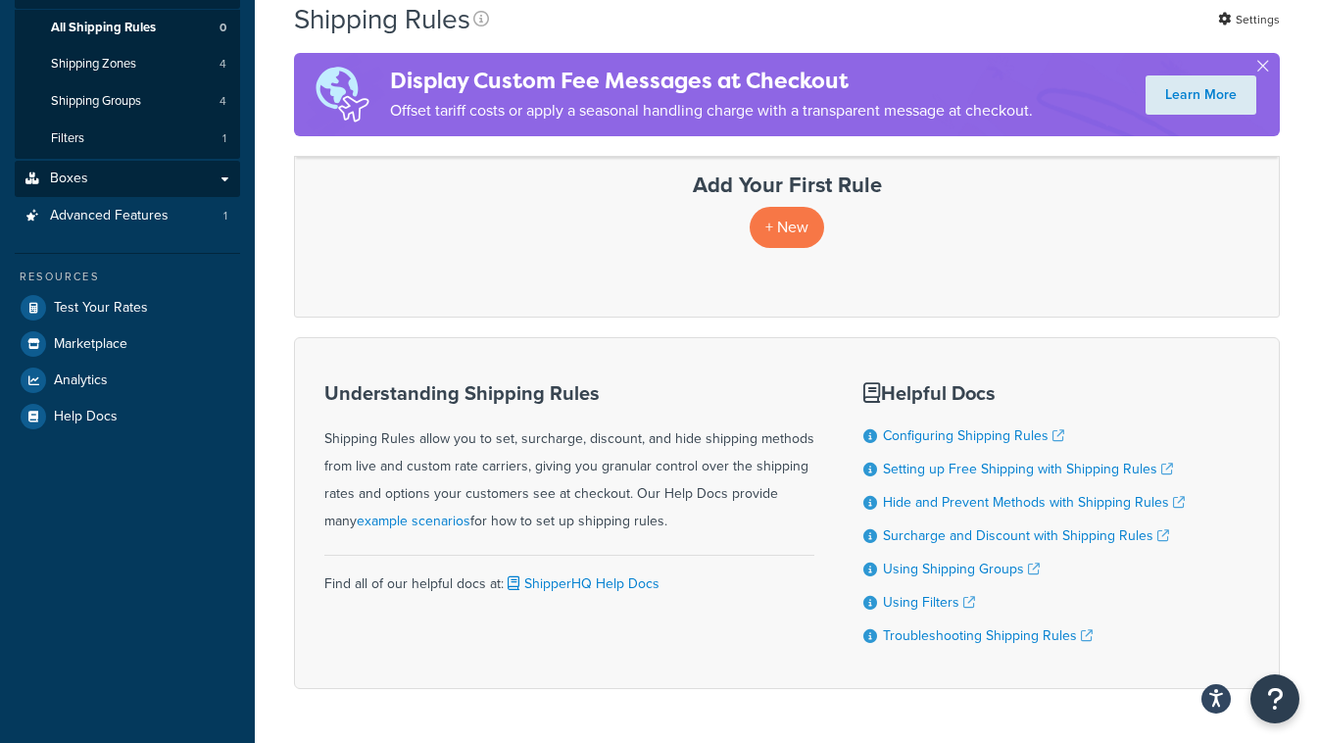
click at [117, 161] on link "Boxes" at bounding box center [127, 179] width 225 height 36
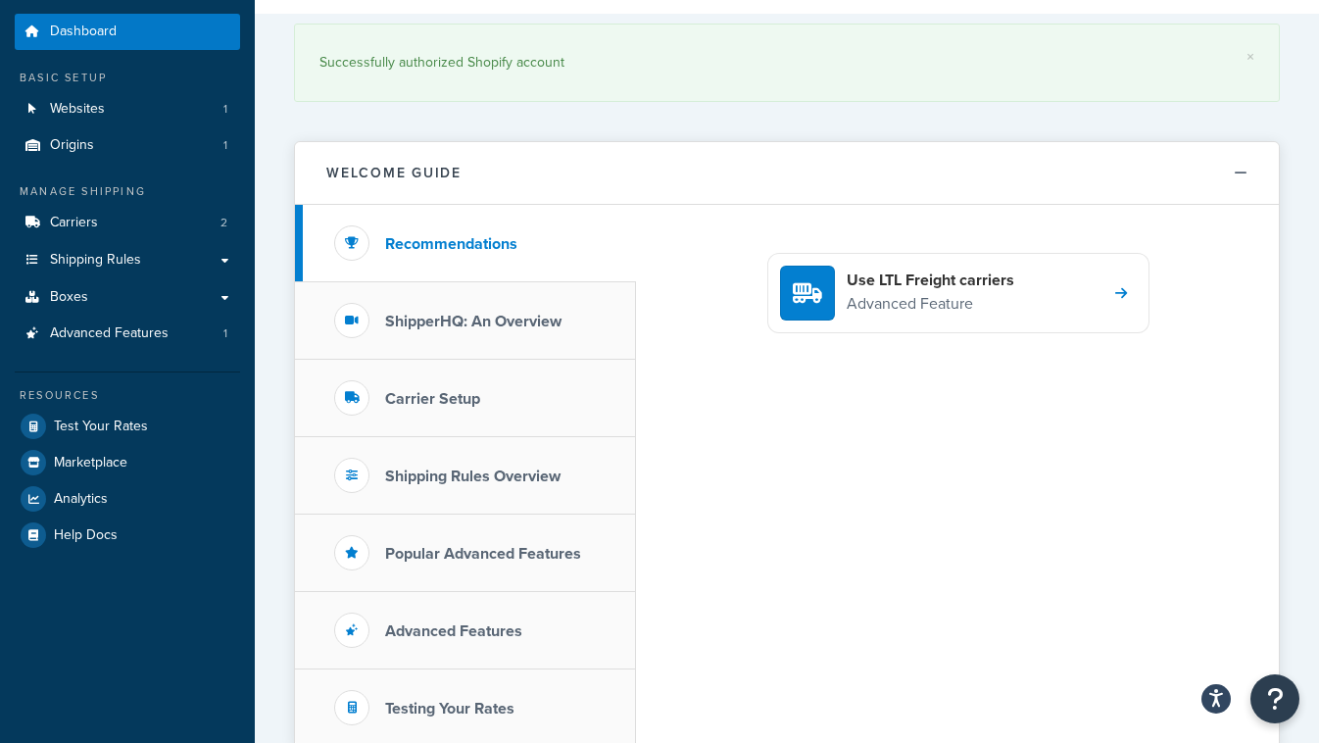
scroll to position [68, 0]
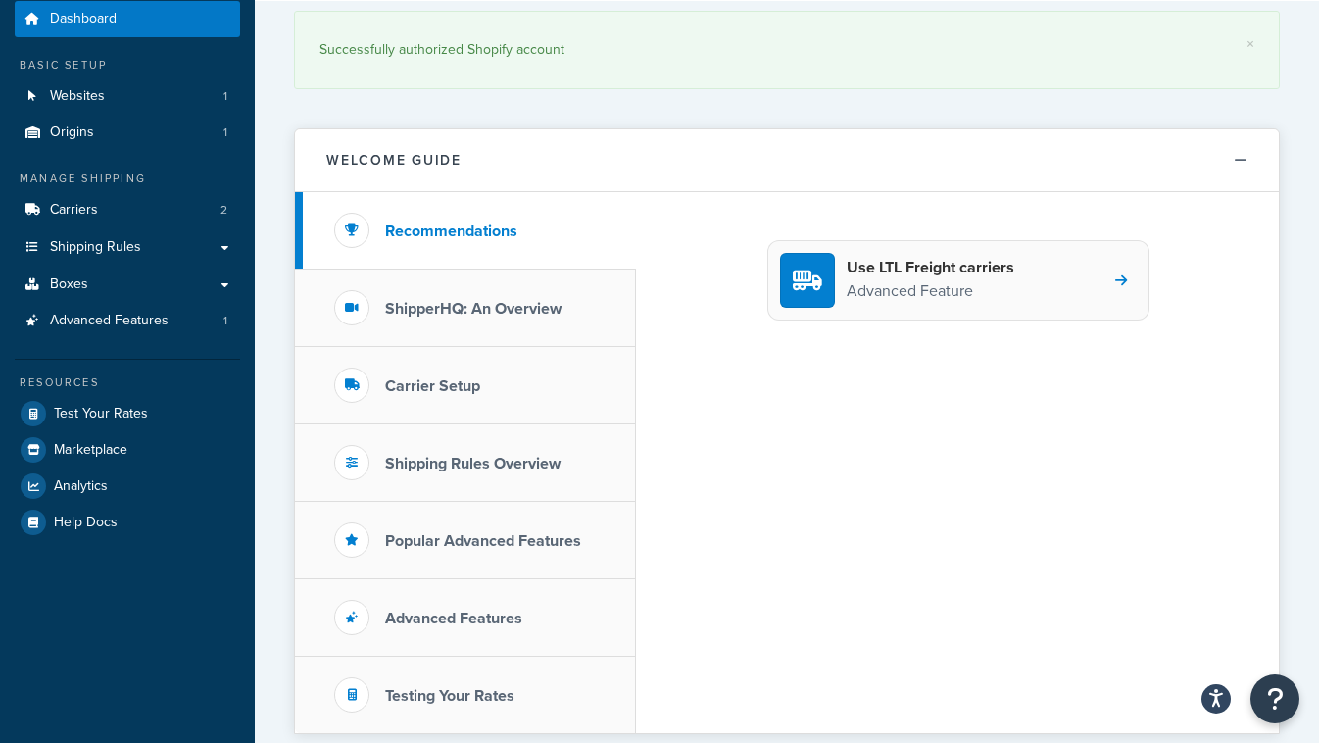
click at [806, 294] on div at bounding box center [807, 280] width 55 height 55
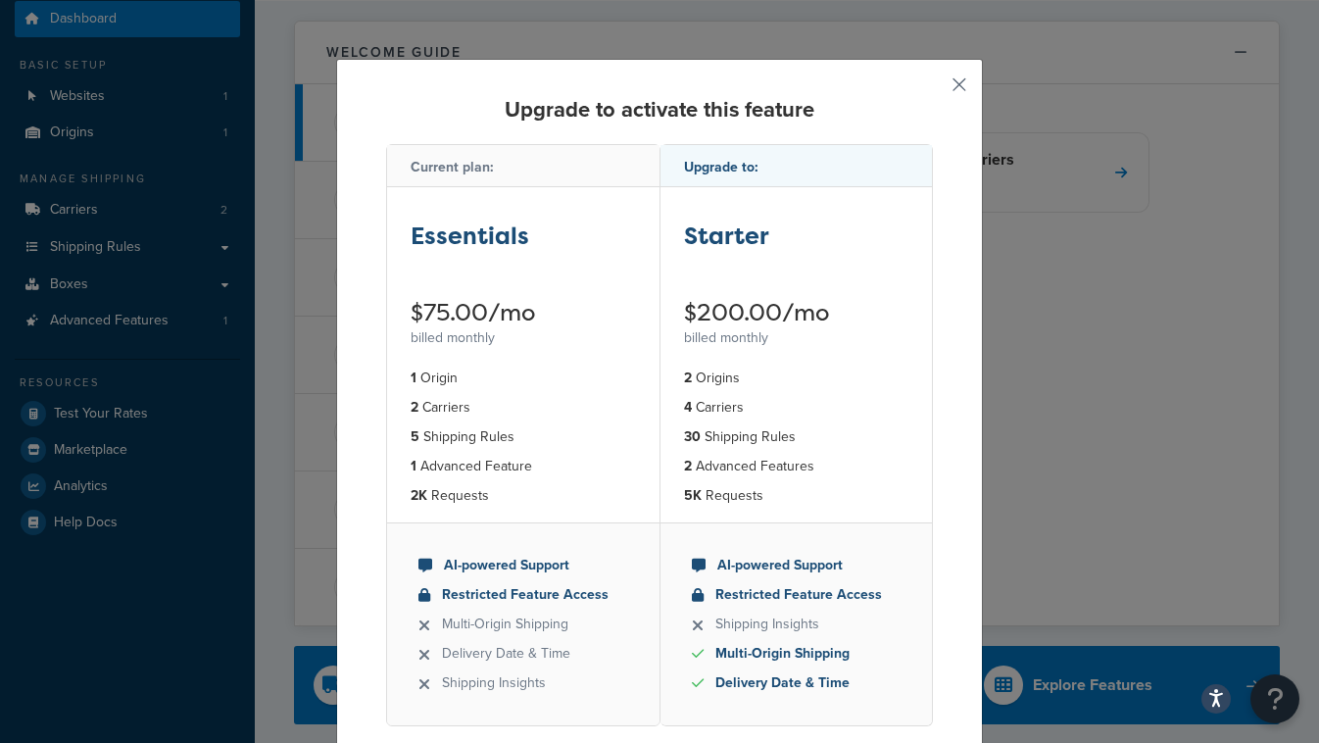
click at [933, 89] on button "button" at bounding box center [930, 91] width 5 height 5
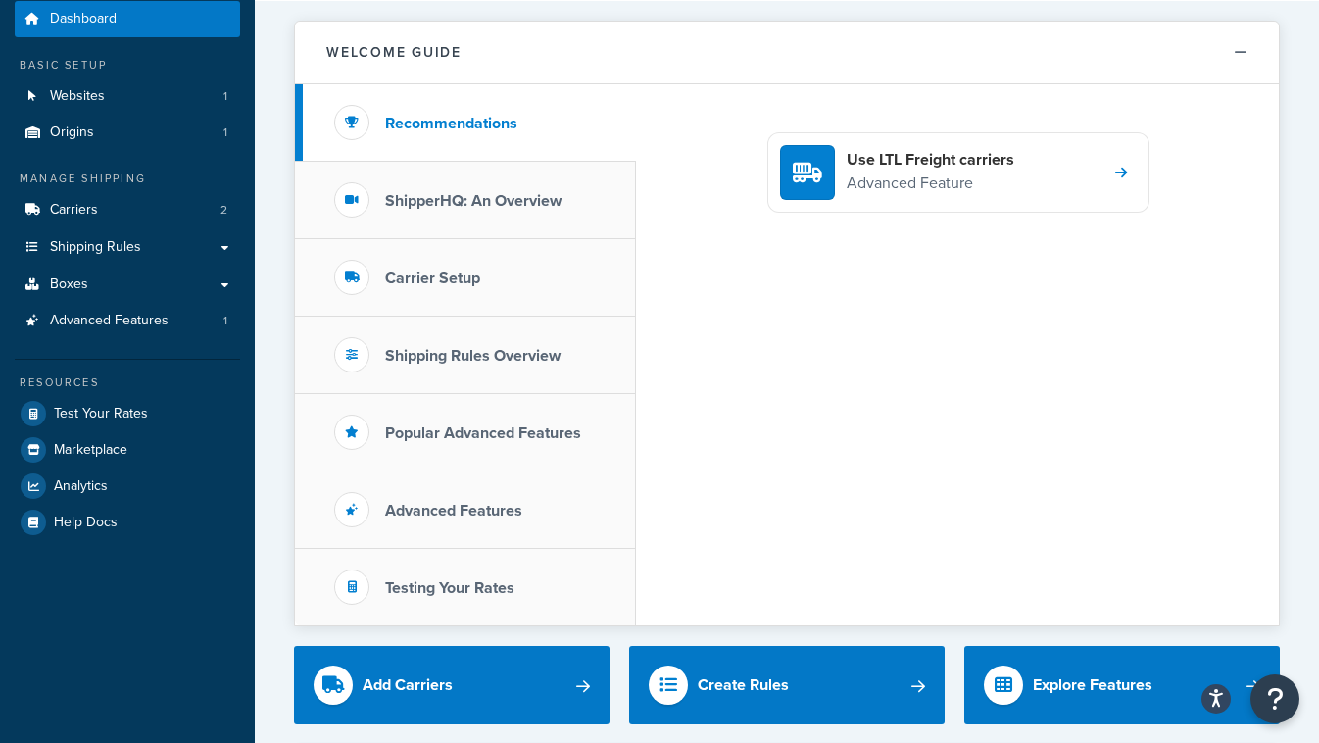
scroll to position [77, 0]
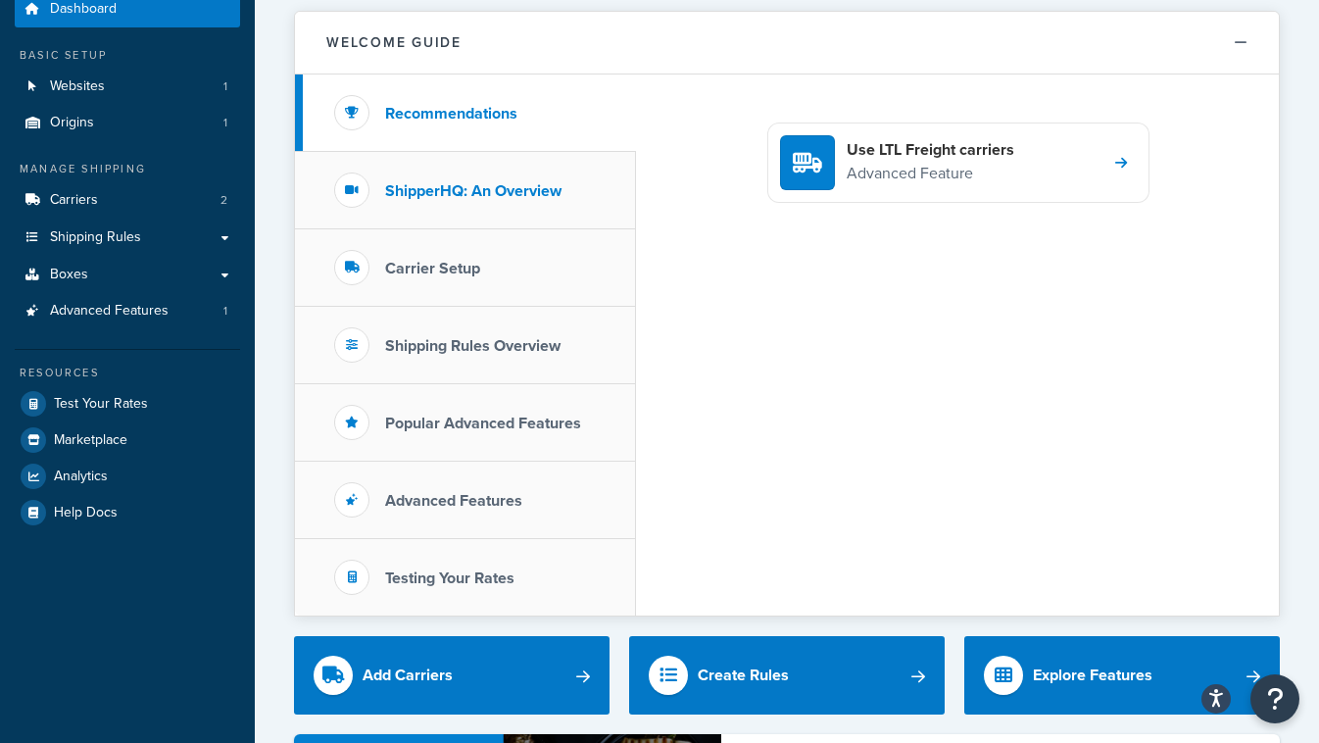
click at [442, 198] on h3 "ShipperHQ: An Overview" at bounding box center [473, 191] width 176 height 18
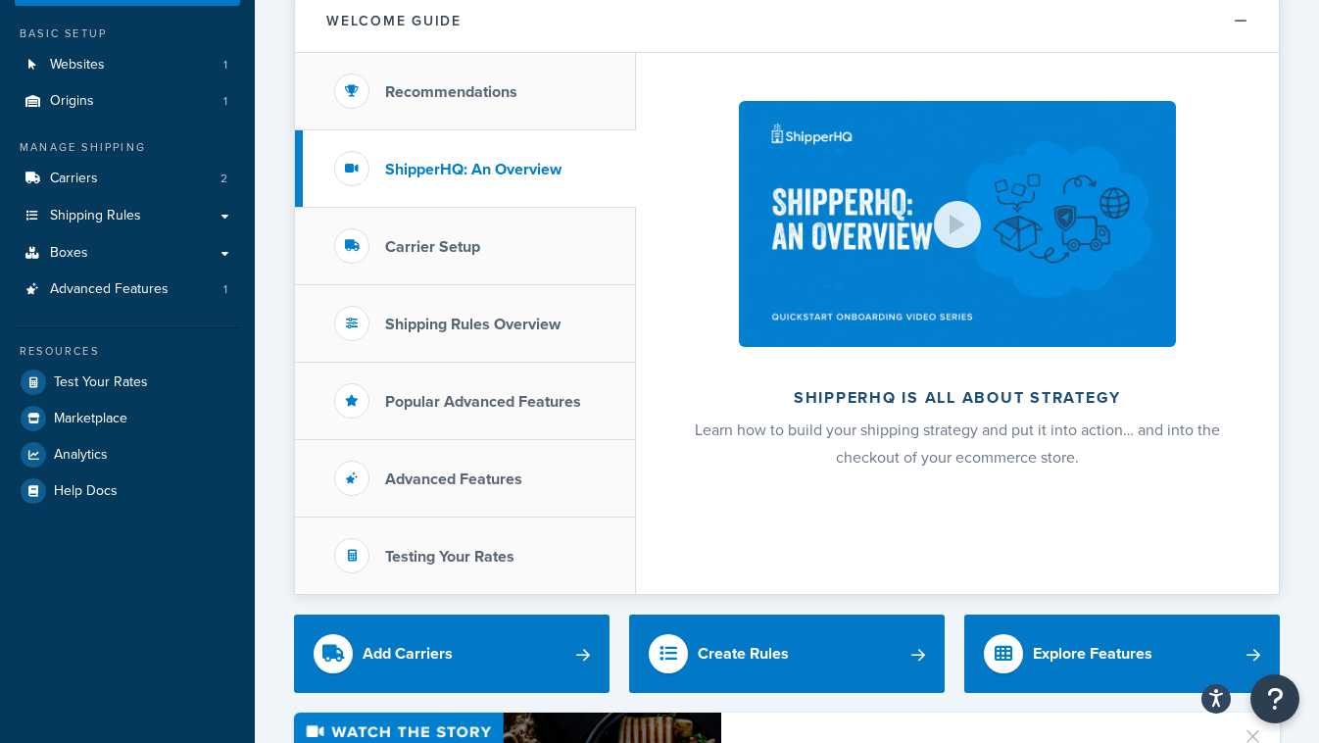
scroll to position [102, 0]
